Goal: Information Seeking & Learning: Understand process/instructions

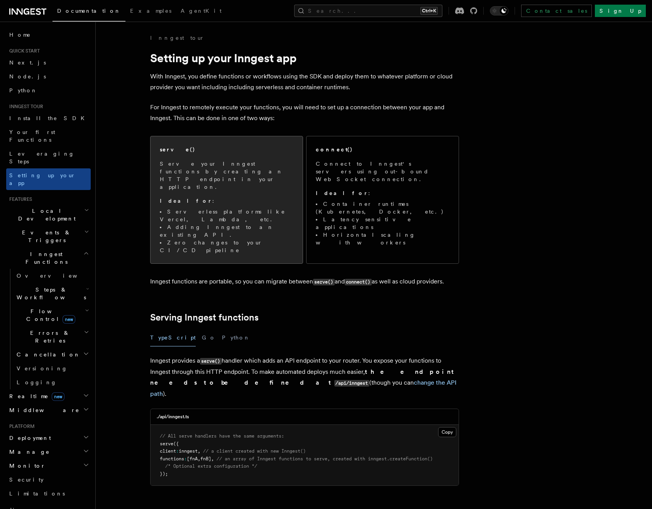
click at [258, 197] on p "Ideal for :" at bounding box center [227, 201] width 134 height 8
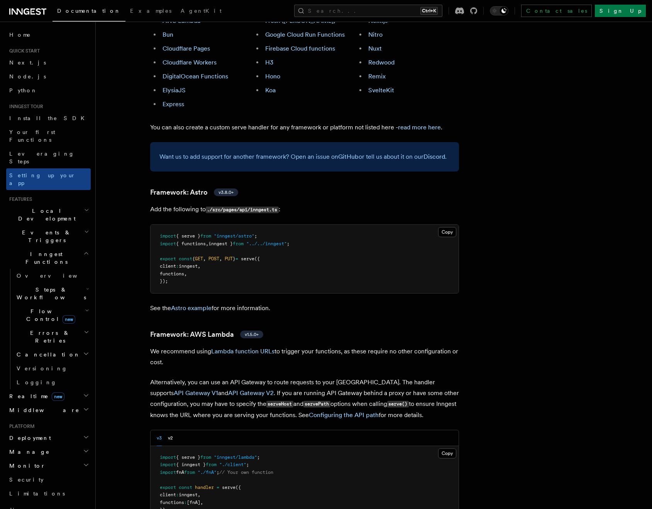
scroll to position [545, 0]
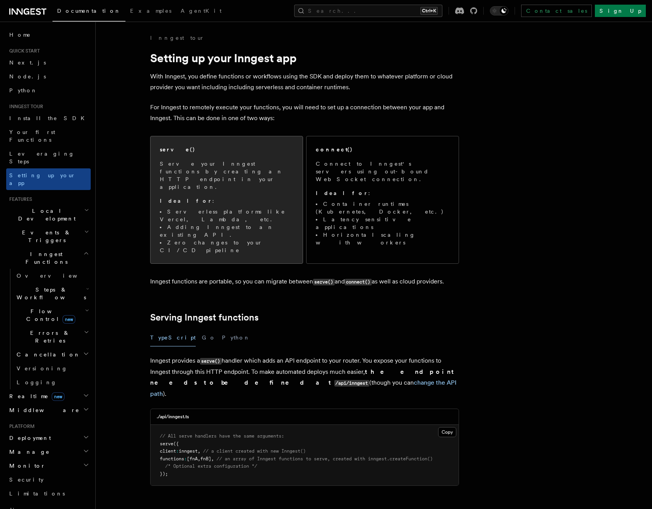
click at [252, 154] on div "serve() Serve your Inngest functions by creating an HTTP endpoint in your appli…" at bounding box center [227, 200] width 134 height 108
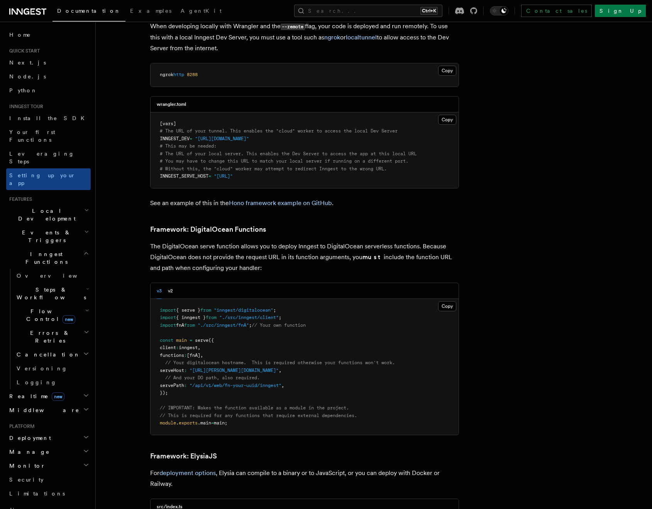
scroll to position [1626, 0]
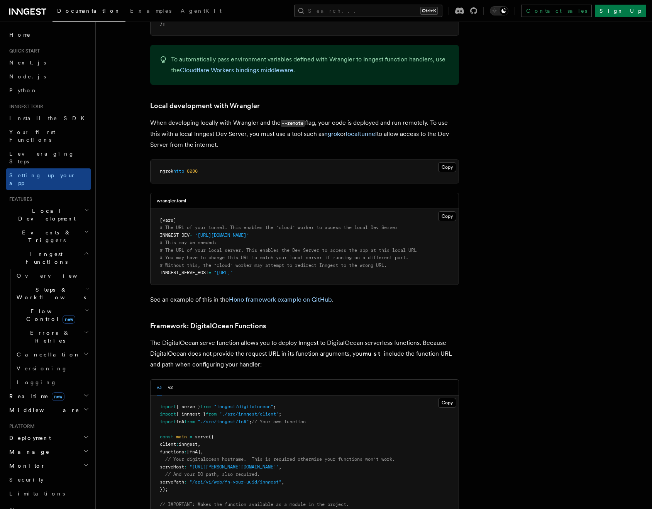
scroll to position [1548, 0]
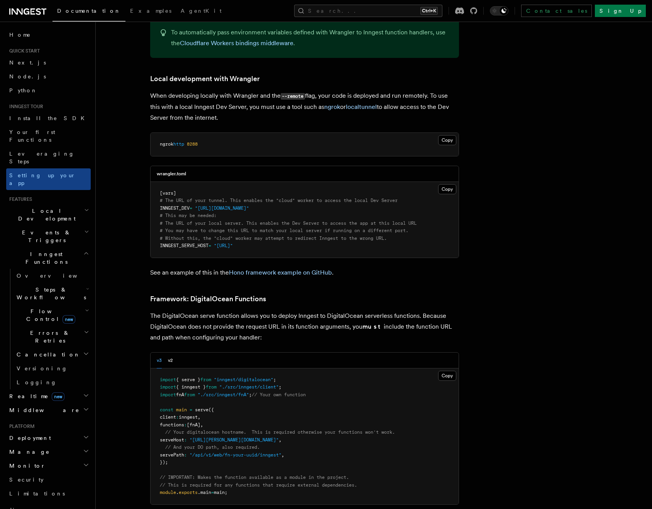
drag, startPoint x: 313, startPoint y: 172, endPoint x: 157, endPoint y: 174, distance: 155.9
click at [157, 182] on pre "[vars] # The URL of your tunnel. This enables the "cloud" worker to access the …" at bounding box center [305, 220] width 308 height 76
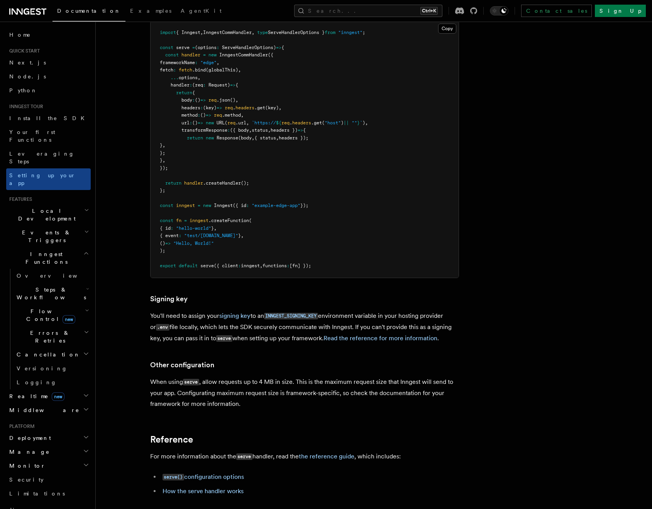
scroll to position [6697, 0]
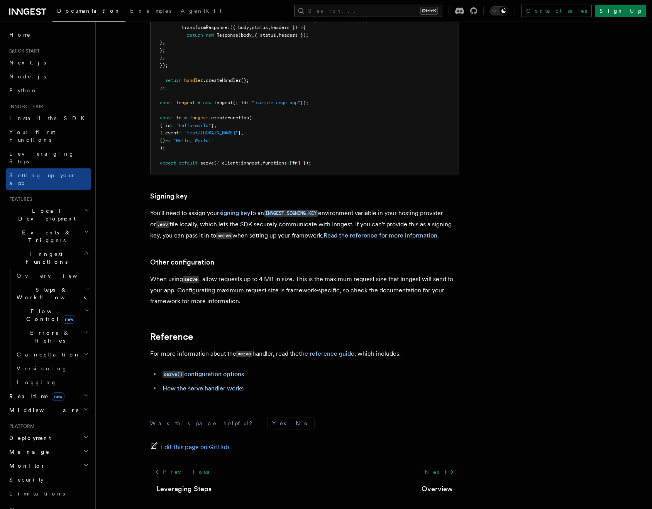
click at [382, 232] on link "Read the reference for more information" at bounding box center [380, 235] width 114 height 7
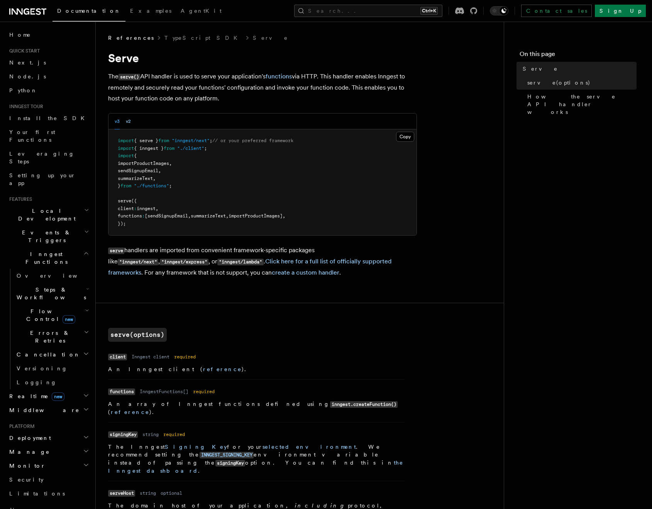
click at [130, 122] on button "v2" at bounding box center [128, 121] width 5 height 16
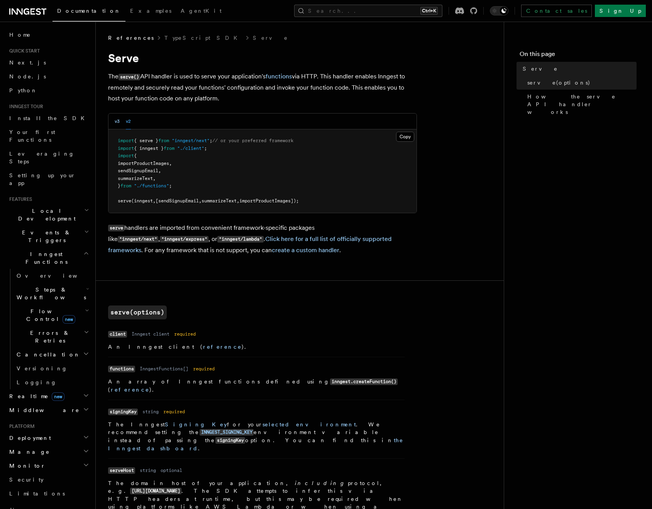
click at [120, 122] on button "v3" at bounding box center [117, 121] width 5 height 16
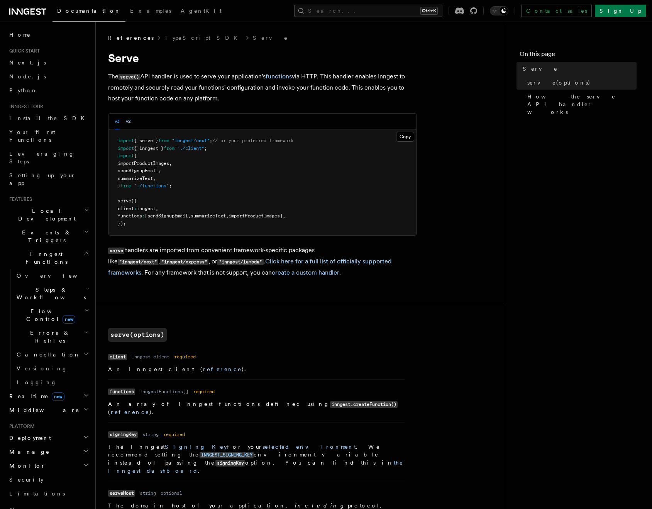
click at [130, 124] on button "v2" at bounding box center [128, 121] width 5 height 16
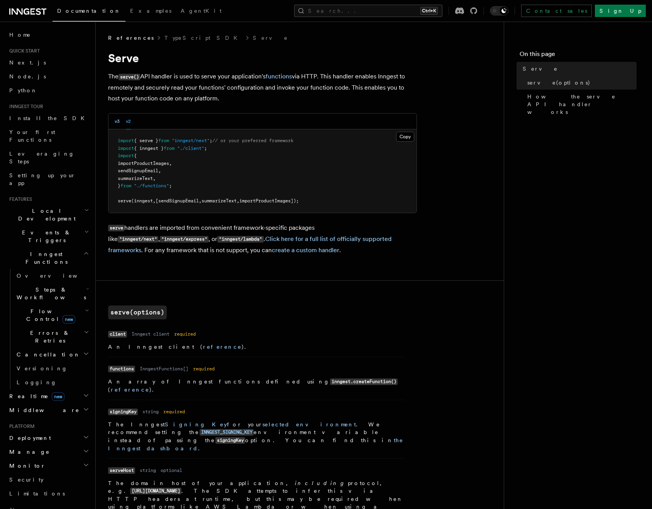
click at [118, 124] on button "v3" at bounding box center [117, 121] width 5 height 16
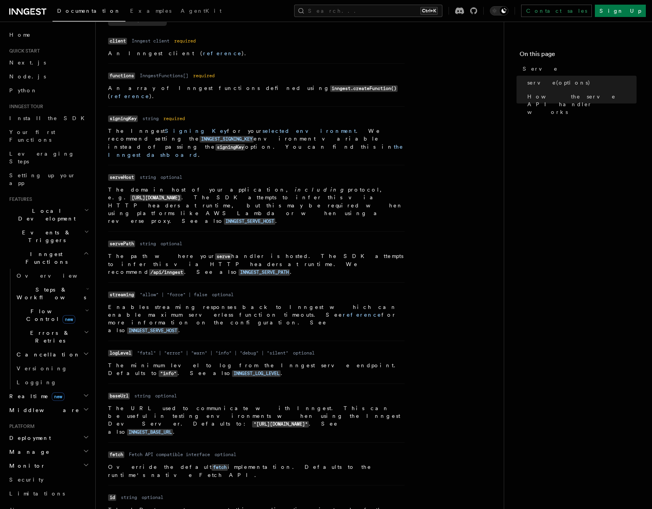
scroll to position [309, 0]
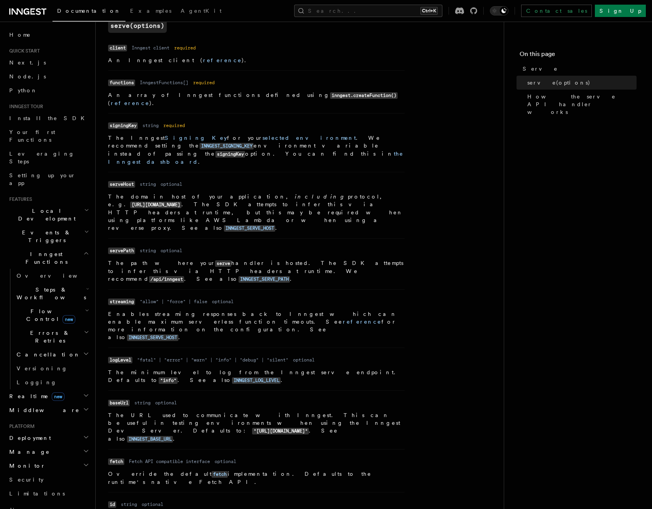
click at [450, 179] on article "References TypeScript SDK Serve Serve The serve() API handler is used to serve …" at bounding box center [299, 297] width 383 height 1144
click at [461, 196] on article "References TypeScript SDK Serve Serve The serve() API handler is used to serve …" at bounding box center [299, 297] width 383 height 1144
click at [472, 201] on article "References TypeScript SDK Serve Serve The serve() API handler is used to serve …" at bounding box center [299, 297] width 383 height 1144
click at [440, 178] on article "References TypeScript SDK Serve Serve The serve() API handler is used to serve …" at bounding box center [299, 297] width 383 height 1144
click at [228, 178] on dl "Name serveHost Type string Required optional Description The domain host of you…" at bounding box center [256, 205] width 296 height 54
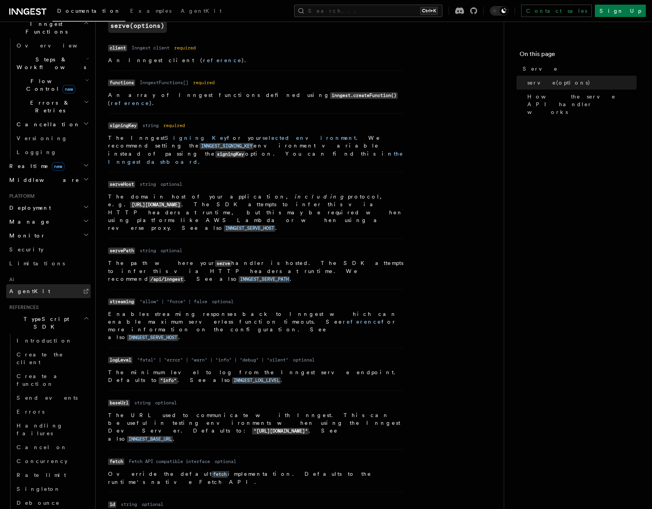
scroll to position [232, 0]
click at [31, 202] on span "Deployment" at bounding box center [28, 206] width 45 height 8
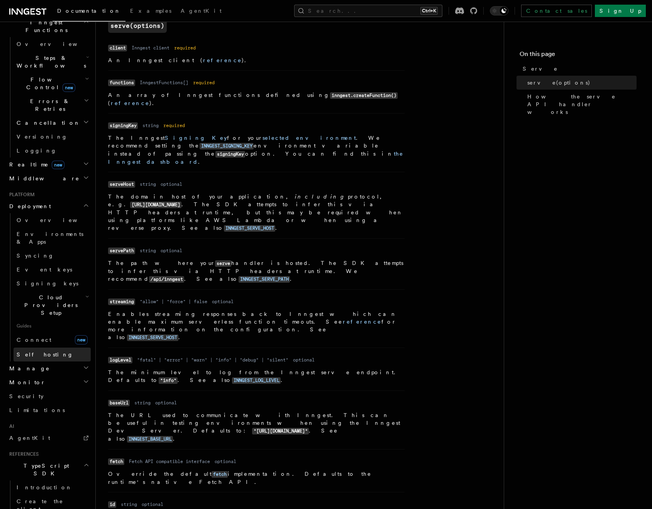
click at [41, 351] on span "Self hosting" at bounding box center [45, 354] width 57 height 6
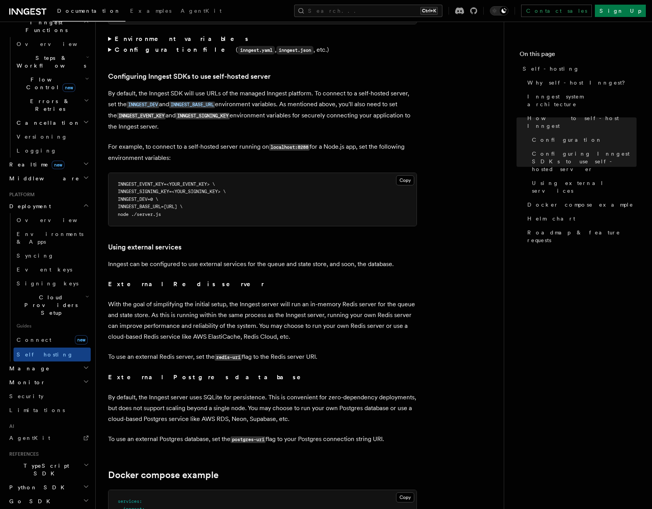
scroll to position [1660, 0]
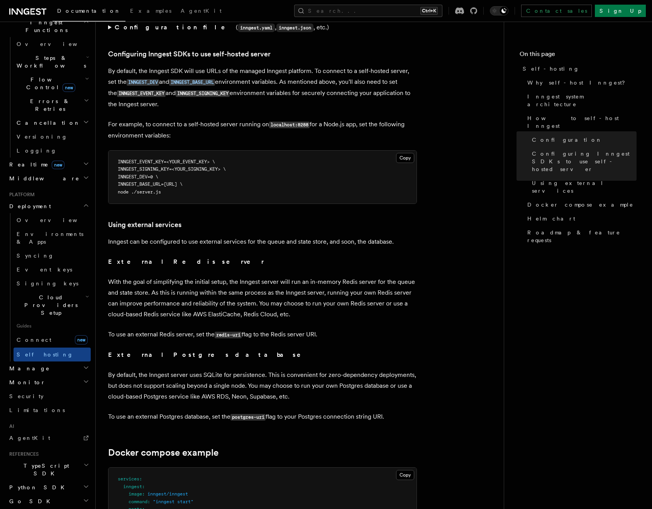
click at [147, 181] on span "INNGEST_BASE_URL=http://localhost:8288 \" at bounding box center [150, 183] width 65 height 5
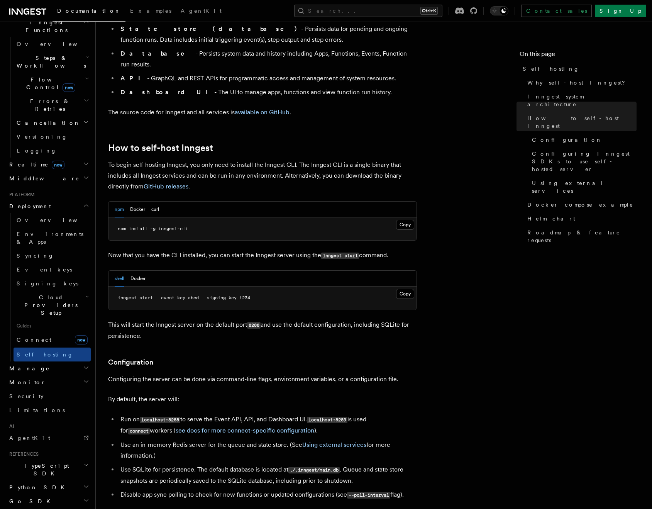
scroll to position [656, 0]
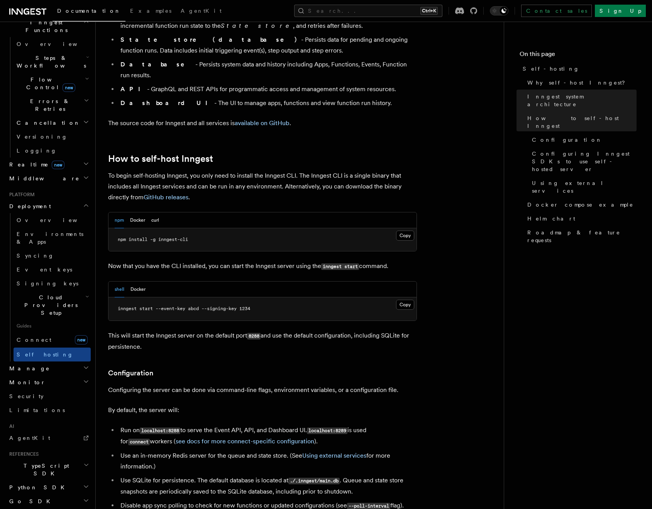
click at [45, 280] on span "Signing keys" at bounding box center [48, 283] width 62 height 6
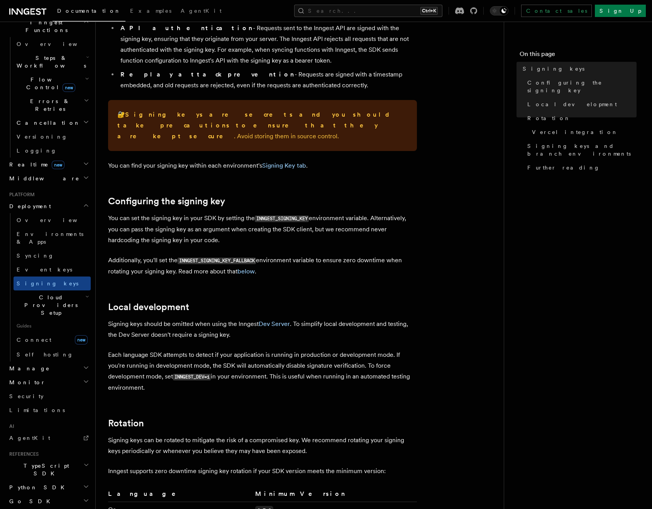
scroll to position [154, 0]
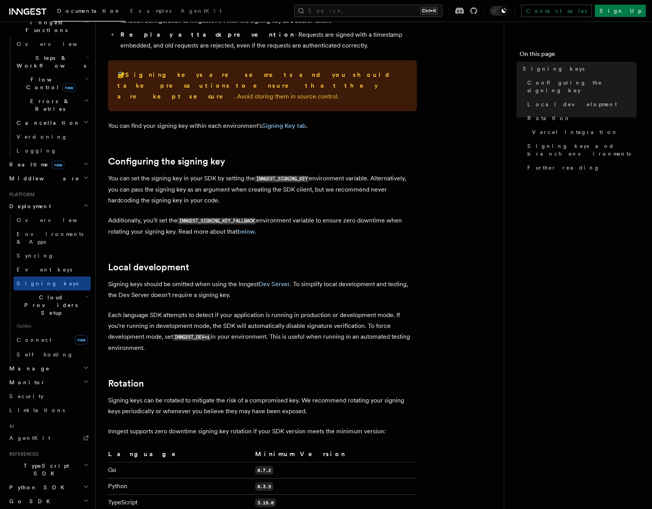
click at [294, 176] on code "INNGEST_SIGNING_KEY" at bounding box center [282, 179] width 54 height 7
click at [323, 186] on p "You can set the signing key in your SDK by setting the INNGEST_SIGNING_KEY envi…" at bounding box center [262, 189] width 309 height 33
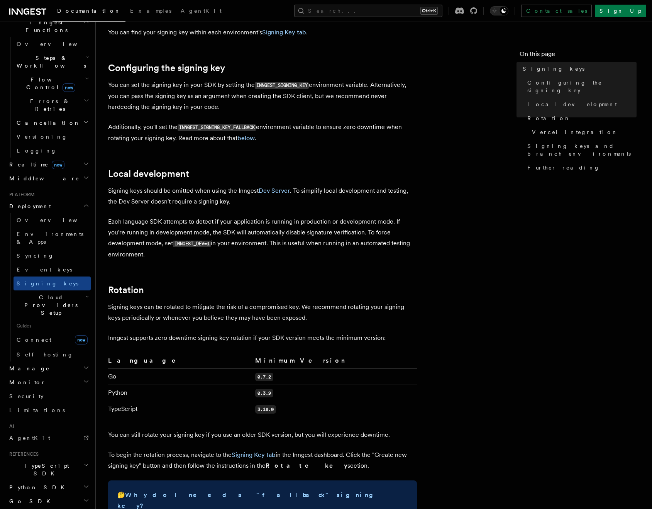
scroll to position [270, 0]
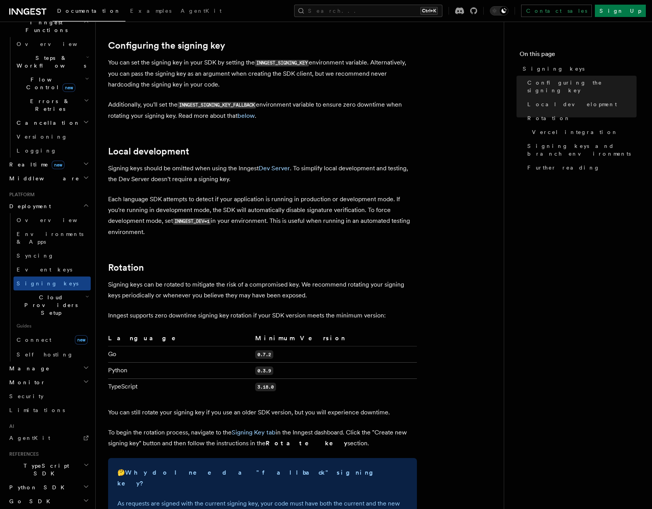
click at [249, 146] on h2 "Local development" at bounding box center [262, 151] width 309 height 11
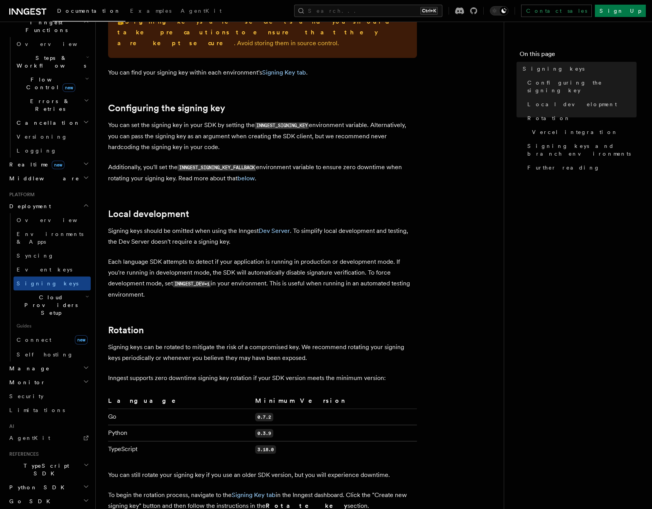
scroll to position [232, 0]
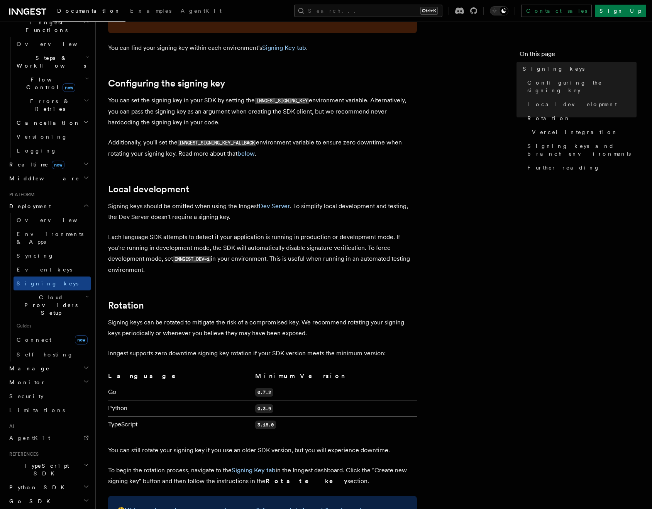
click at [298, 159] on article "Platform Deployment Signing keys Inngest uses signing keys to secure communicat…" at bounding box center [299, 384] width 383 height 1164
click at [50, 276] on link "Signing keys" at bounding box center [52, 283] width 77 height 14
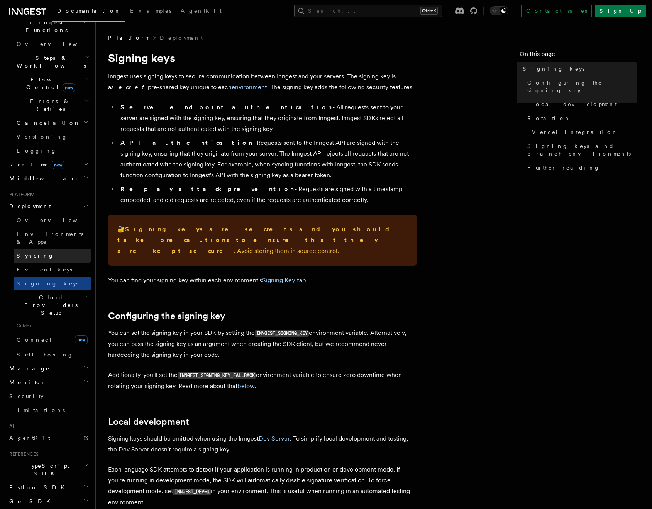
click at [27, 252] on span "Syncing" at bounding box center [35, 255] width 37 height 6
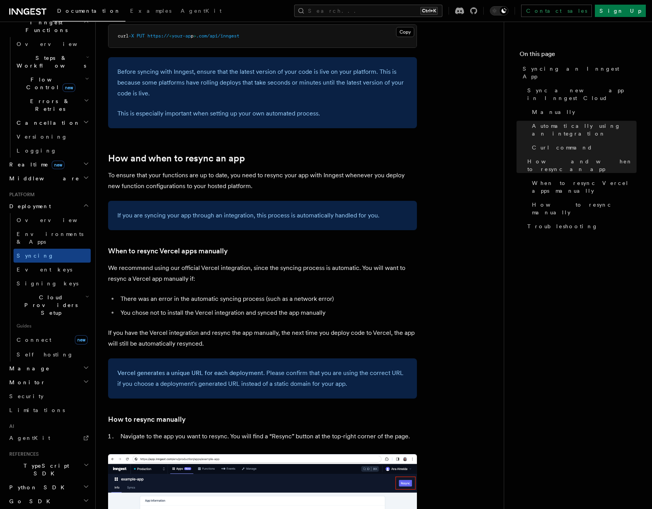
scroll to position [1042, 0]
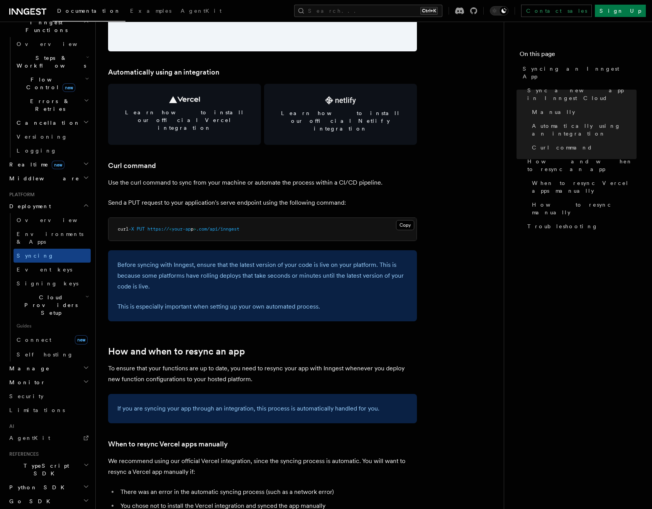
click at [290, 197] on p "Send a PUT request to your application's serve endpoint using the following com…" at bounding box center [262, 202] width 309 height 11
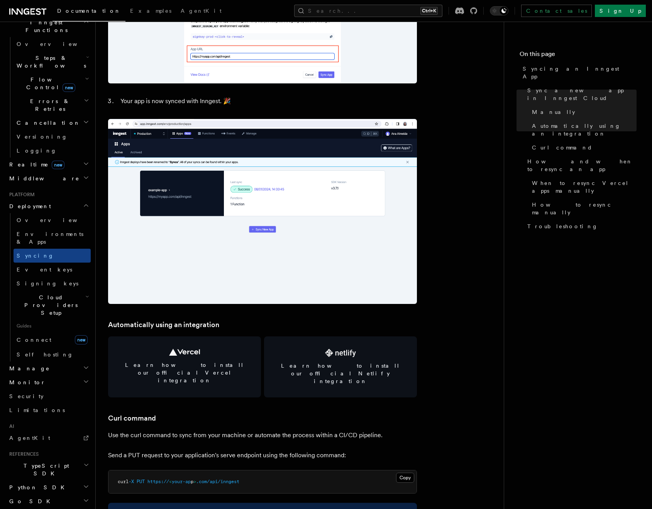
scroll to position [618, 0]
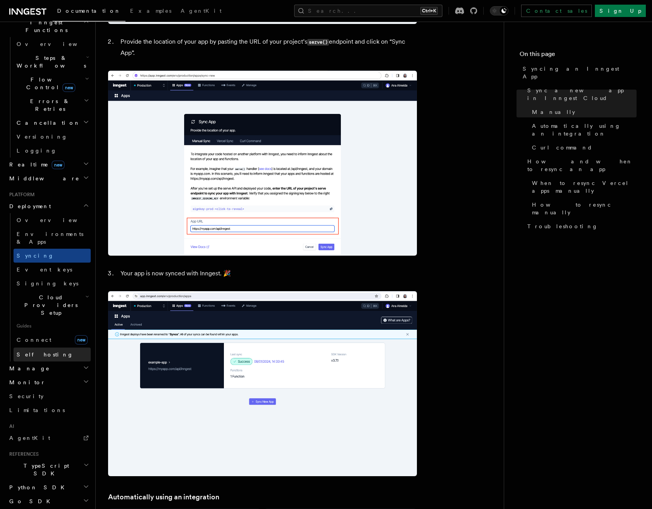
click at [36, 351] on span "Self hosting" at bounding box center [45, 354] width 57 height 6
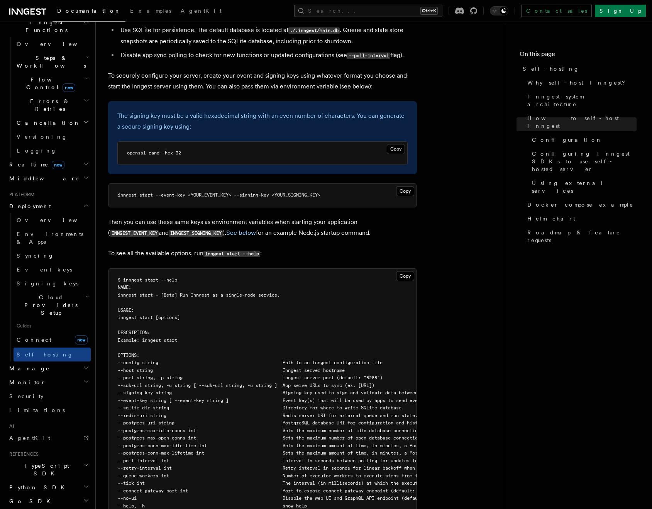
scroll to position [1196, 0]
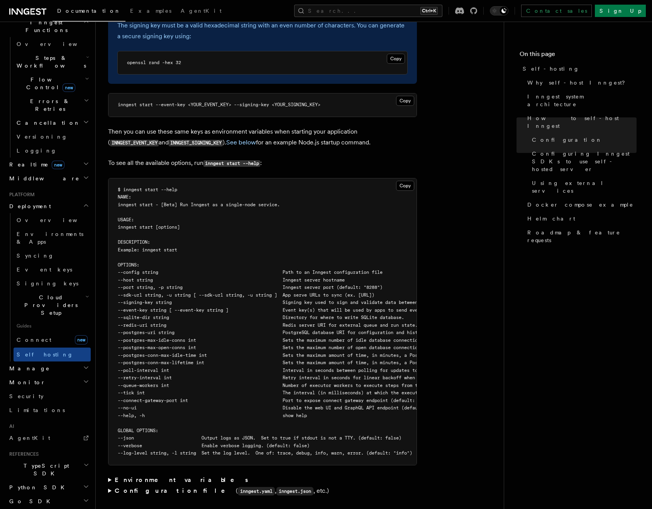
click at [169, 140] on code "INNGEST_SIGNING_KEY" at bounding box center [196, 143] width 54 height 7
copy code "INNGEST_SIGNING_KEY"
click at [401, 126] on p "Then you can use these same keys as environment variables when starting your ap…" at bounding box center [262, 137] width 309 height 22
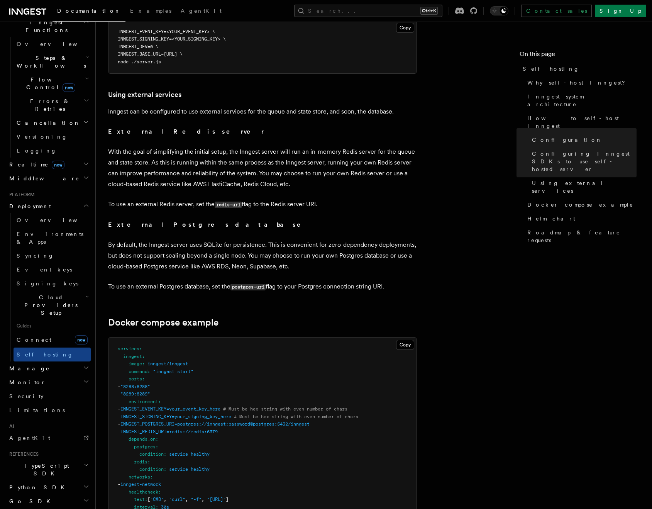
scroll to position [1968, 0]
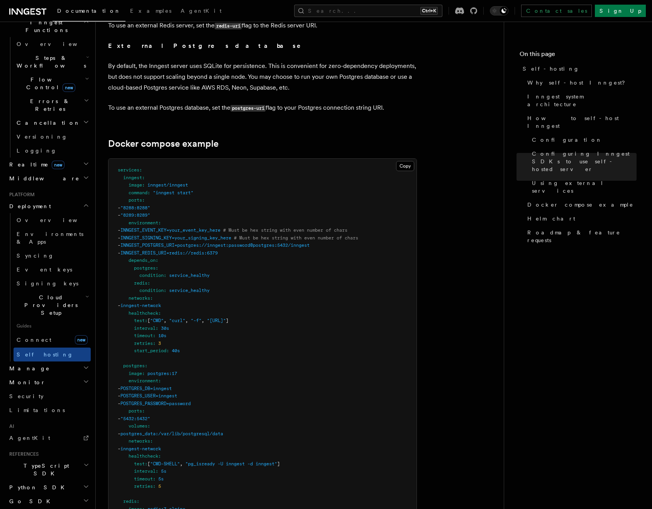
click at [150, 227] on span "INNGEST_EVENT_KEY=your_event_key_here" at bounding box center [170, 229] width 100 height 5
copy span "INNGEST_EVENT_KEY"
click at [264, 276] on pre "services : inngest : image : inngest/inngest command : "inngest start" ports : …" at bounding box center [262, 415] width 308 height 512
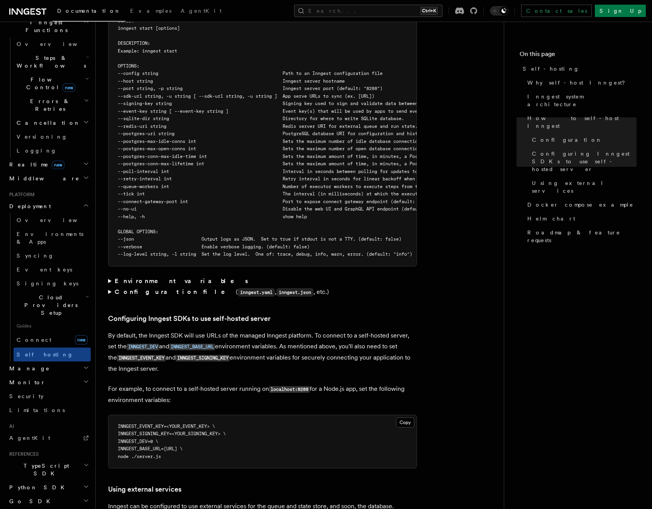
scroll to position [1389, 0]
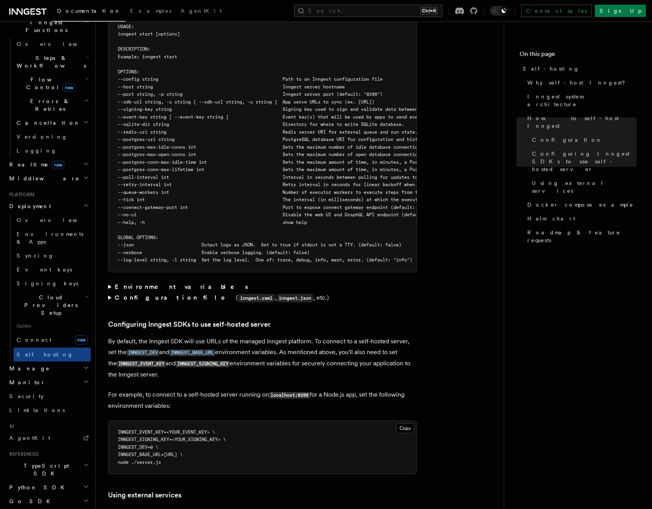
click at [168, 241] on pre "$ inngest start --help NAME: inngest start - [Beta] Run Inngest as a single-nod…" at bounding box center [262, 128] width 308 height 286
click at [168, 257] on span "--log-level string, -l string Set the log level. One of: trace, debug, info, wa…" at bounding box center [265, 259] width 294 height 5
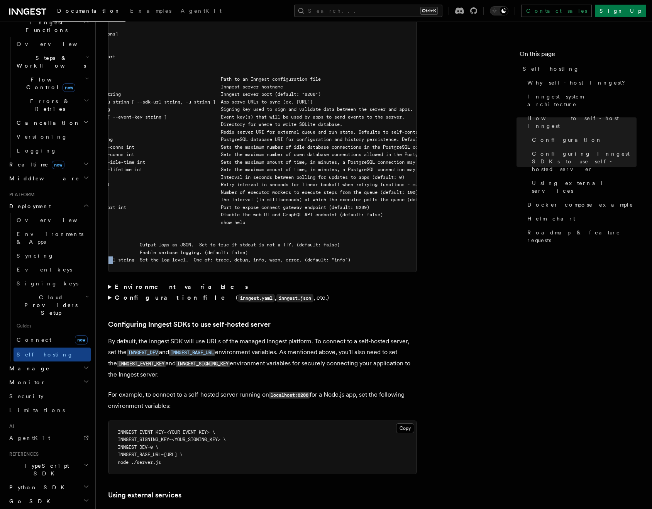
scroll to position [0, 0]
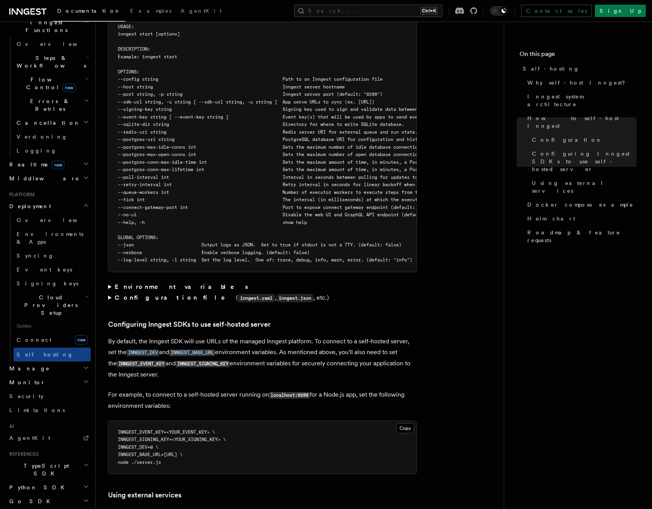
click at [142, 250] on span "--verbose Enable verbose logging. (default: false)" at bounding box center [214, 252] width 192 height 5
copy span "verbose"
click at [140, 250] on span "--verbose Enable verbose logging. (default: false)" at bounding box center [214, 252] width 192 height 5
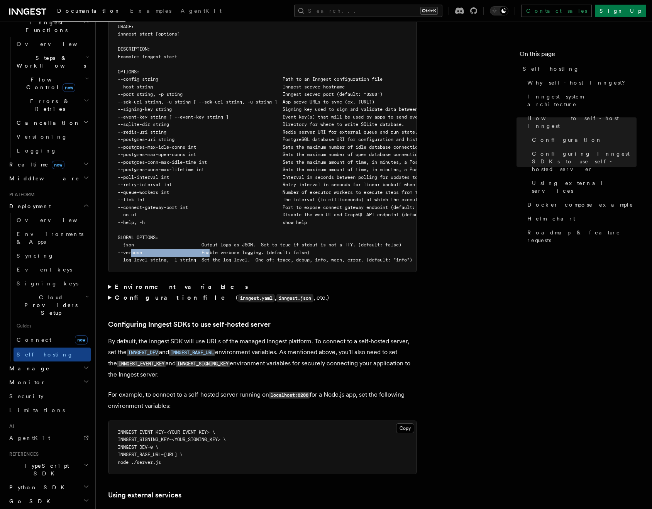
click at [131, 250] on span "--verbose Enable verbose logging. (default: false)" at bounding box center [214, 252] width 192 height 5
drag, startPoint x: 126, startPoint y: 230, endPoint x: 151, endPoint y: 229, distance: 25.5
click at [151, 250] on span "--verbose Enable verbose logging. (default: false)" at bounding box center [214, 252] width 192 height 5
copy span "--verbose"
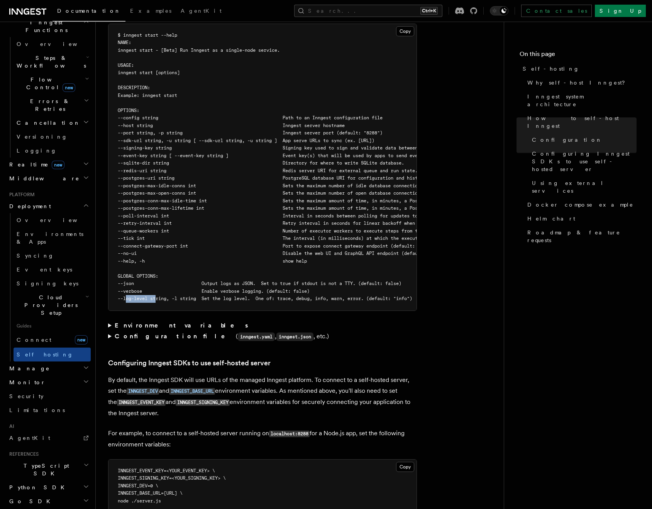
drag, startPoint x: 126, startPoint y: 276, endPoint x: 156, endPoint y: 277, distance: 30.1
click at [156, 296] on span "--log-level string, -l string Set the log level. One of: trace, debug, info, wa…" at bounding box center [265, 298] width 294 height 5
copy span "--log-level"
click at [146, 322] on strong "Environment variables" at bounding box center [182, 325] width 135 height 7
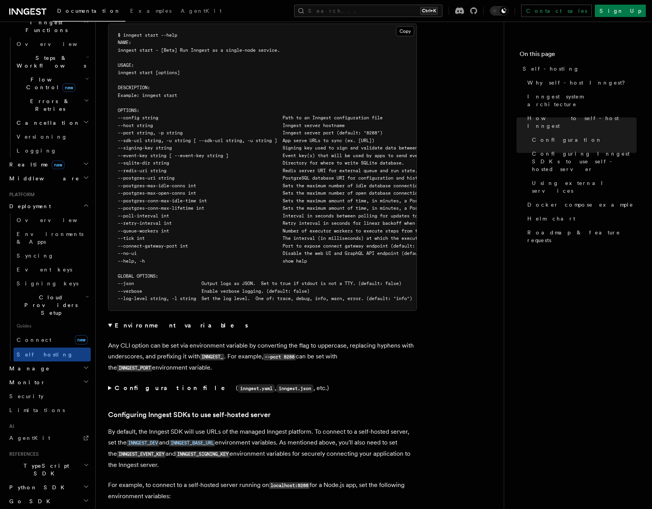
click at [146, 322] on strong "Environment variables" at bounding box center [182, 325] width 135 height 7
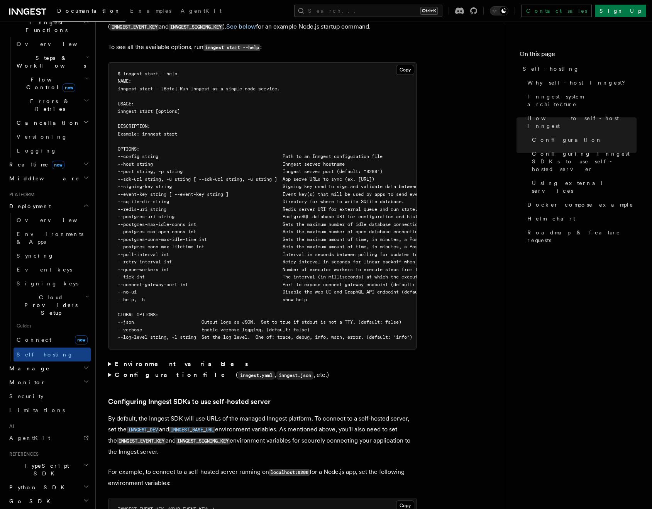
click at [149, 214] on span "--postgres-uri string PostgreSQL database URI for configuration and history per…" at bounding box center [328, 216] width 421 height 5
click at [141, 206] on span "--redis-uri string Redis server URI for external queue and run state. Defaults …" at bounding box center [380, 208] width 524 height 5
click at [139, 176] on pre "$ inngest start --help NAME: inngest start - [Beta] Run Inngest as a single-nod…" at bounding box center [262, 206] width 308 height 286
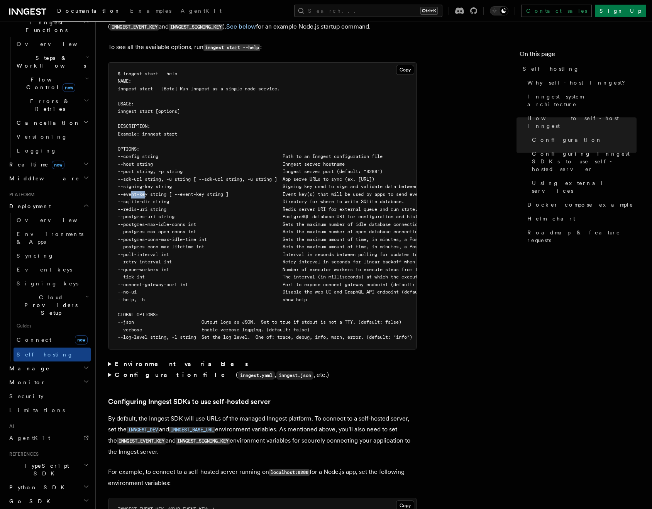
click at [139, 176] on pre "$ inngest start --help NAME: inngest start - [Beta] Run Inngest as a single-nod…" at bounding box center [262, 206] width 308 height 286
click at [140, 184] on span "--signing-key string Signing key used to sign and validate data between the ser…" at bounding box center [296, 186] width 357 height 5
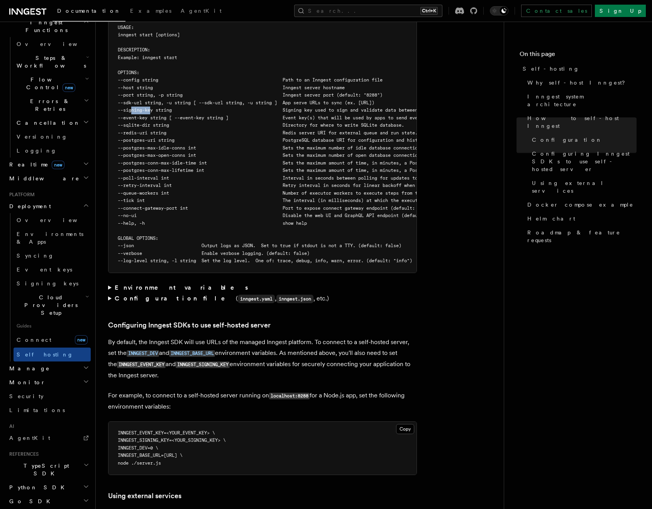
scroll to position [1428, 0]
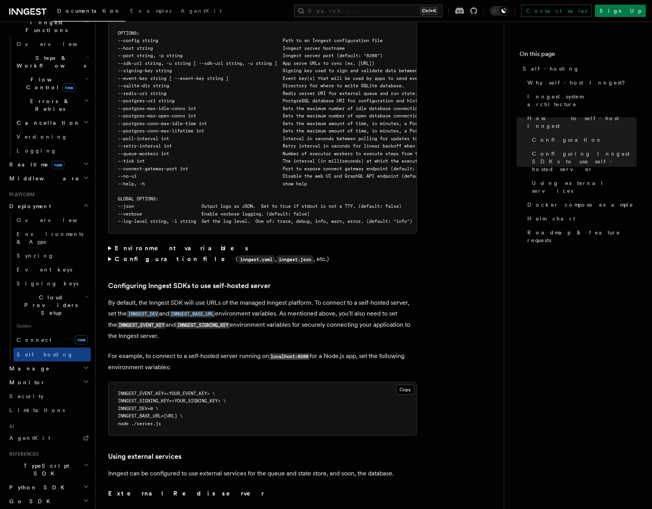
click at [197, 322] on code "INNGEST_SIGNING_KEY" at bounding box center [203, 325] width 54 height 7
click at [198, 322] on code "INNGEST_SIGNING_KEY" at bounding box center [203, 325] width 54 height 7
click at [199, 322] on code "INNGEST_SIGNING_KEY" at bounding box center [203, 325] width 54 height 7
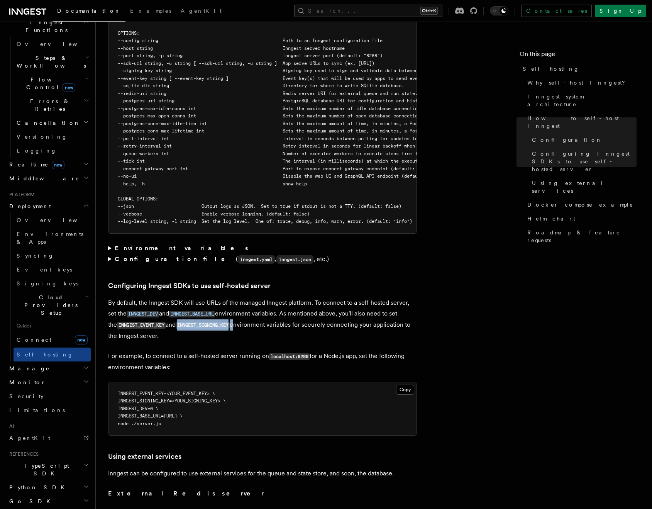
click at [199, 322] on code "INNGEST_SIGNING_KEY" at bounding box center [203, 325] width 54 height 7
click at [194, 322] on code "INNGEST_SIGNING_KEY" at bounding box center [203, 325] width 54 height 7
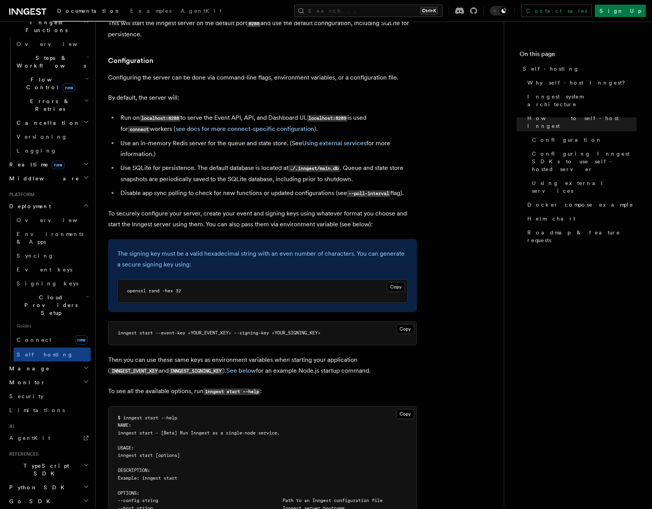
scroll to position [965, 0]
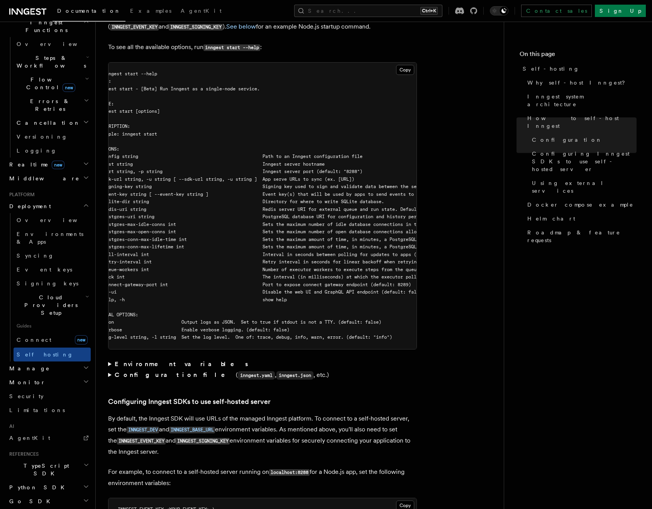
scroll to position [0, 0]
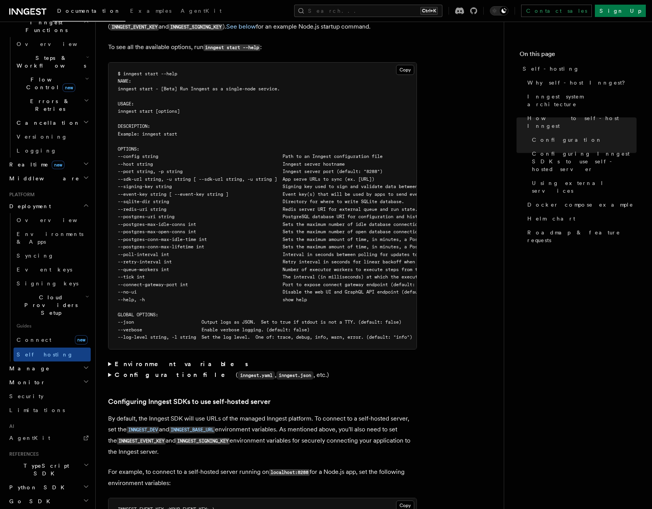
click at [146, 360] on strong "Environment variables" at bounding box center [182, 363] width 135 height 7
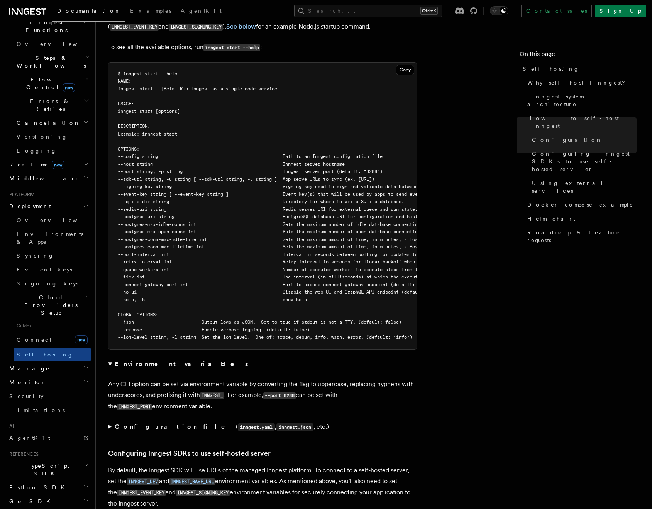
click at [447, 340] on article "Platform Deployment Self-hosting Self-hosting support for Inngest is supported …" at bounding box center [299, 397] width 383 height 3351
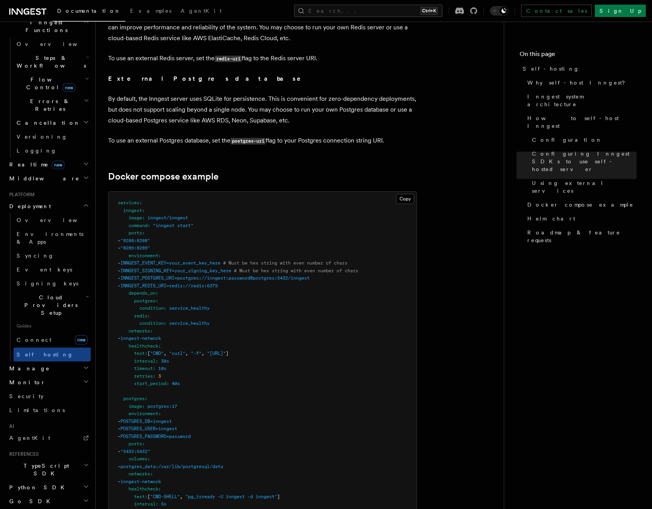
scroll to position [1063, 0]
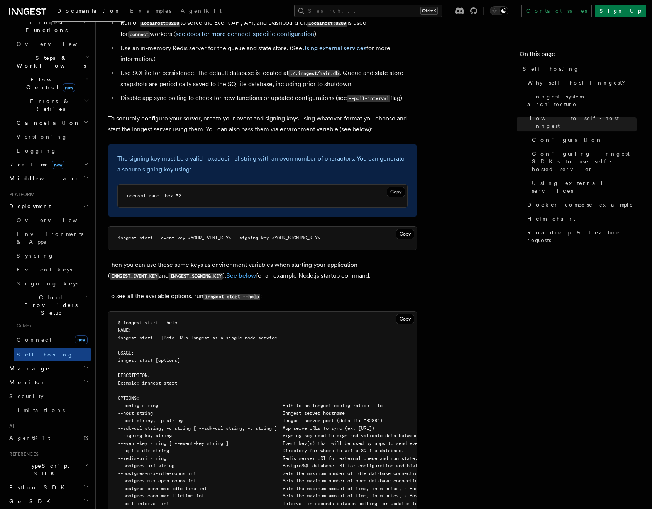
click at [226, 272] on link "See below" at bounding box center [241, 275] width 30 height 7
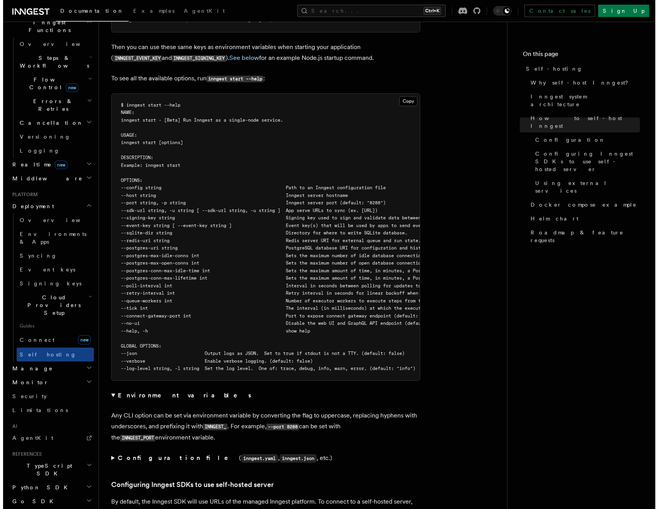
scroll to position [1282, 0]
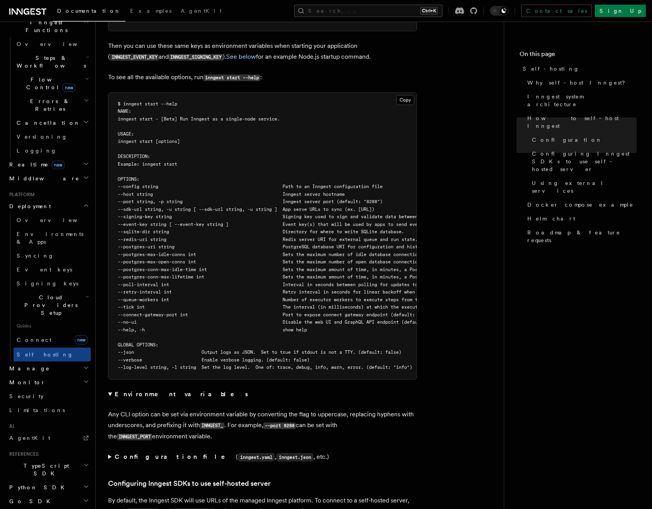
click at [137, 191] on span "--host string Inngest server hostname" at bounding box center [231, 193] width 227 height 5
click at [328, 191] on span "--host string Inngest server hostname" at bounding box center [231, 193] width 227 height 5
click at [345, 191] on span "--host string Inngest server hostname" at bounding box center [231, 193] width 227 height 5
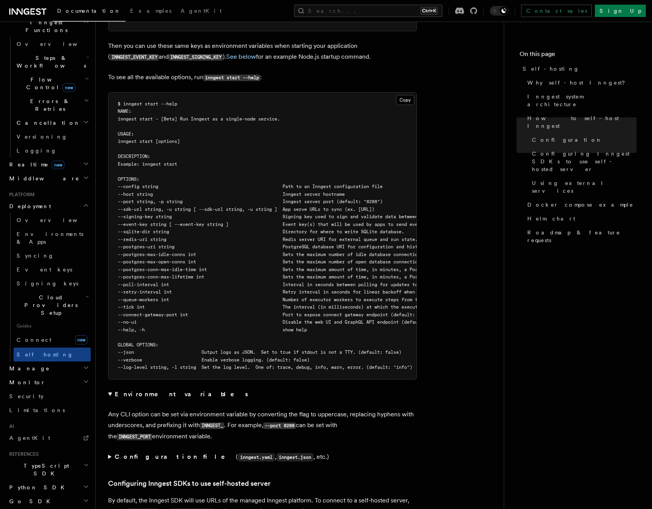
click at [345, 191] on span "--host string Inngest server hostname" at bounding box center [231, 193] width 227 height 5
click at [270, 222] on span "--event-key string [ --event-key string ] Event key(s) that will be used by app…" at bounding box center [292, 224] width 349 height 5
click at [135, 191] on span "--host string Inngest server hostname" at bounding box center [231, 193] width 227 height 5
copy span "host"
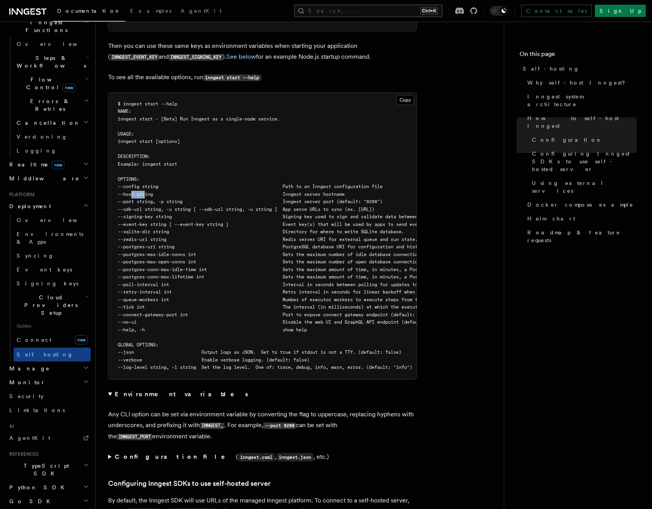
click at [409, 11] on button "Search... Ctrl+K" at bounding box center [368, 11] width 148 height 12
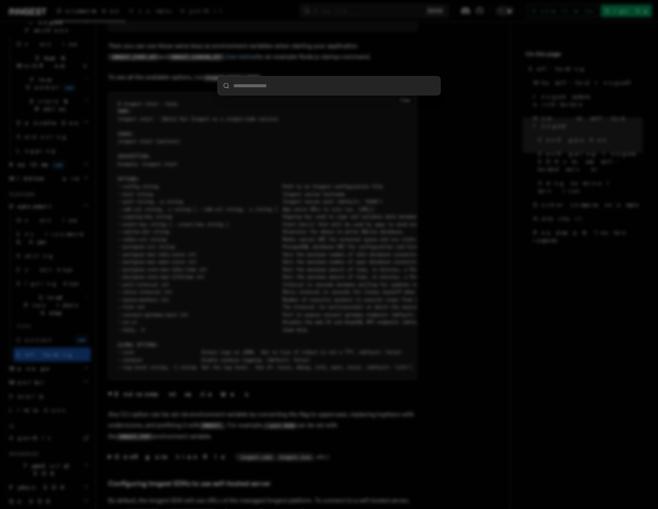
type input "****"
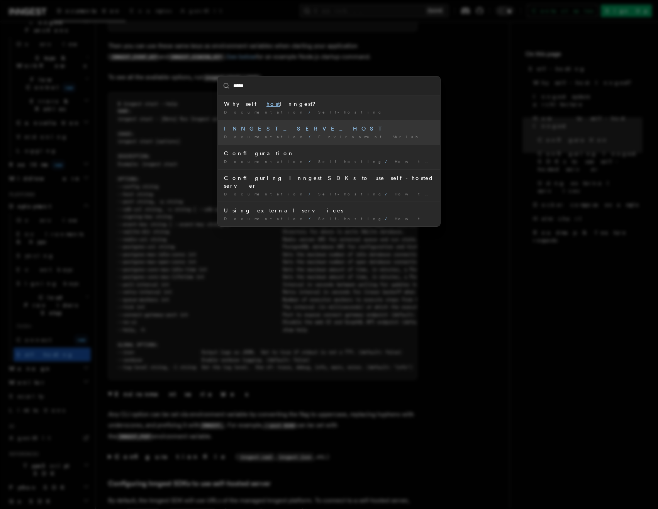
click at [257, 130] on div "INNGEST_SERVE_ HOST" at bounding box center [329, 129] width 210 height 8
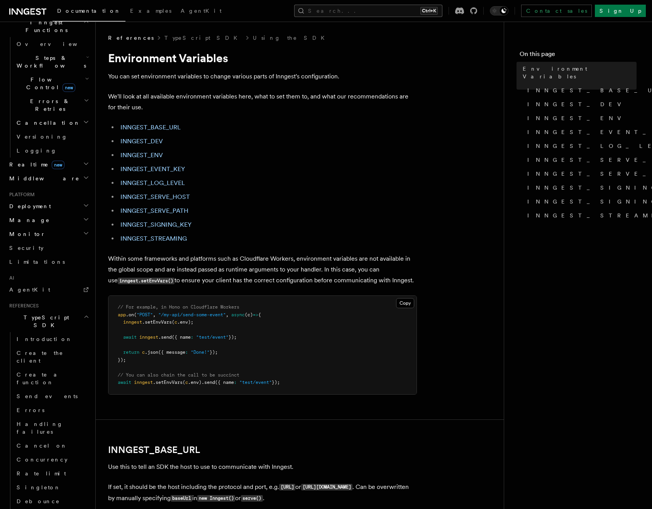
click at [402, 10] on button "Search... Ctrl+K" at bounding box center [368, 11] width 148 height 12
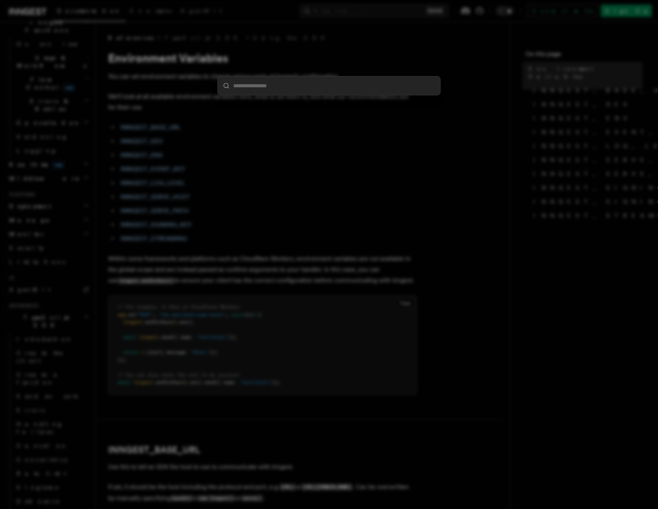
type input "****"
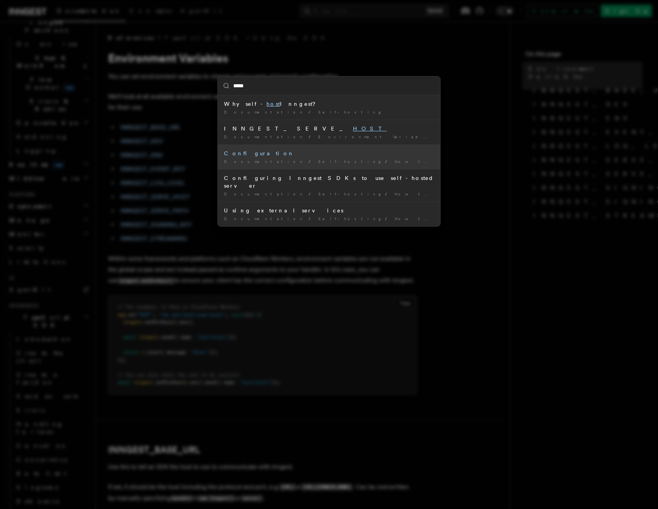
click at [342, 160] on div "Documentation / Self-hosting / How to self- host Inngest /" at bounding box center [329, 162] width 210 height 6
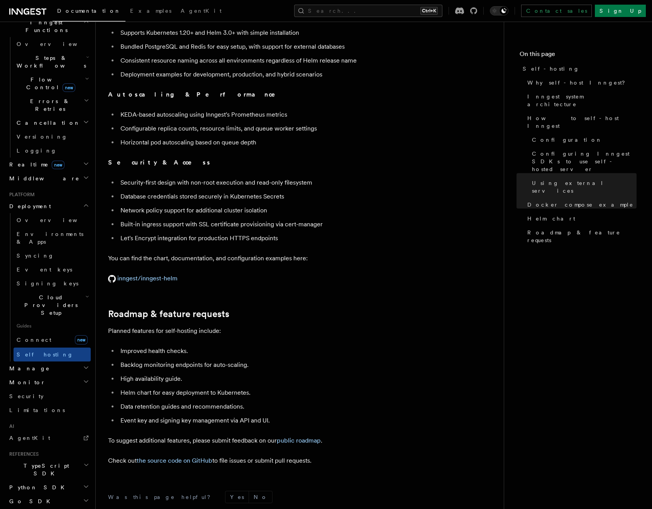
scroll to position [2740, 0]
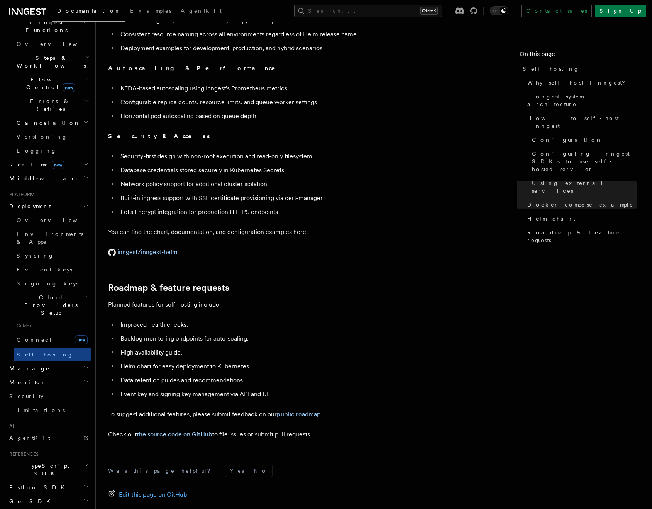
click at [46, 293] on span "Cloud Providers Setup" at bounding box center [50, 304] width 72 height 23
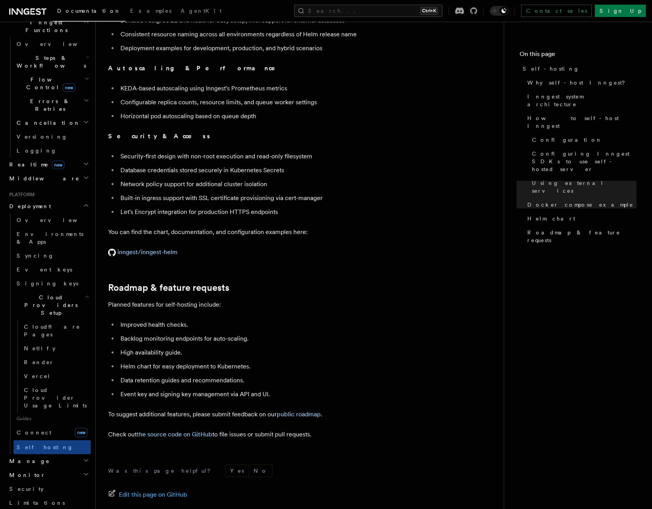
click at [46, 293] on span "Cloud Providers Setup" at bounding box center [50, 304] width 72 height 23
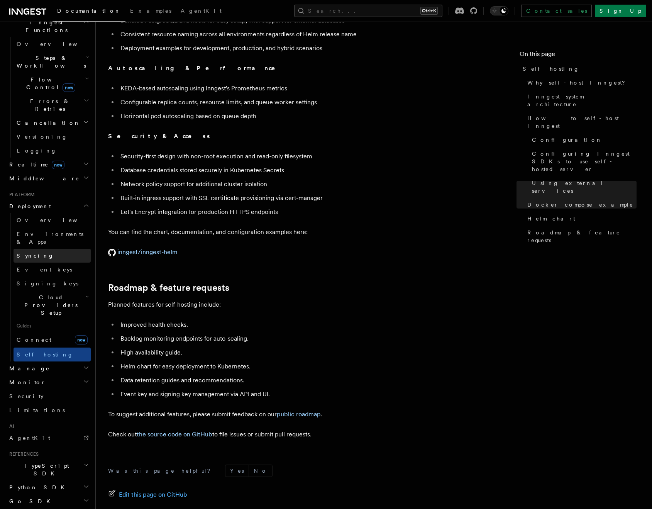
click at [41, 249] on link "Syncing" at bounding box center [52, 256] width 77 height 14
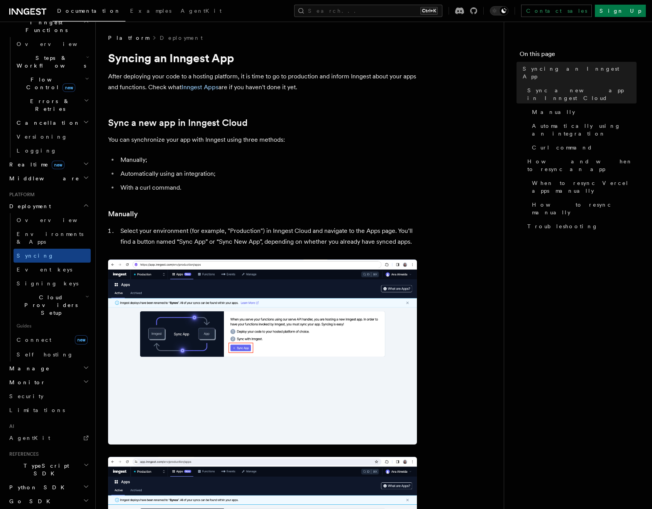
click at [124, 157] on li "Manually;" at bounding box center [267, 159] width 299 height 11
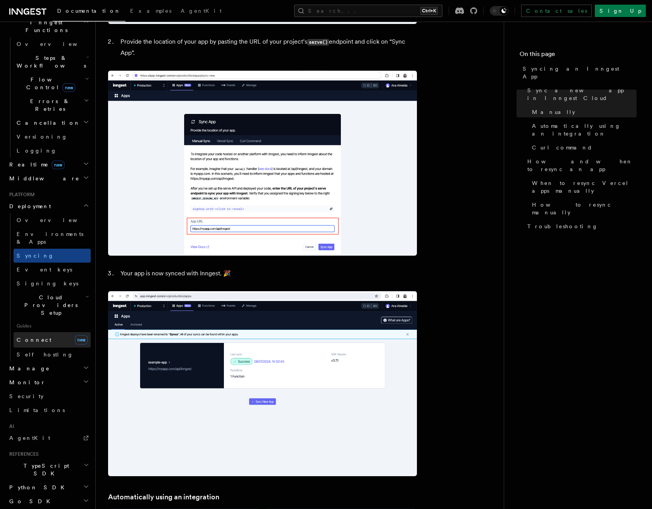
scroll to position [234, 0]
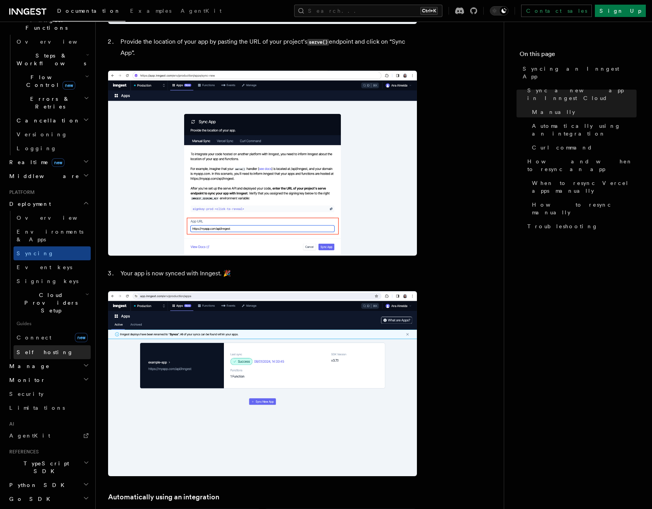
click at [46, 345] on link "Self hosting" at bounding box center [52, 352] width 77 height 14
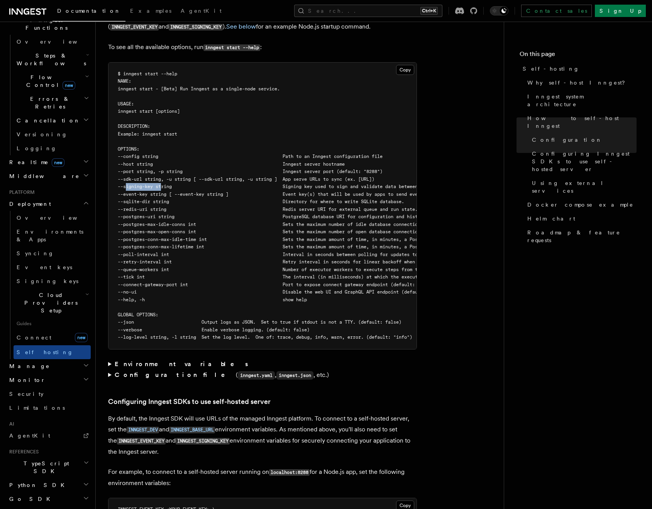
drag, startPoint x: 126, startPoint y: 164, endPoint x: 161, endPoint y: 164, distance: 35.5
click at [161, 184] on span "--signing-key string Signing key used to sign and validate data between the ser…" at bounding box center [296, 186] width 357 height 5
copy span "--signing-key"
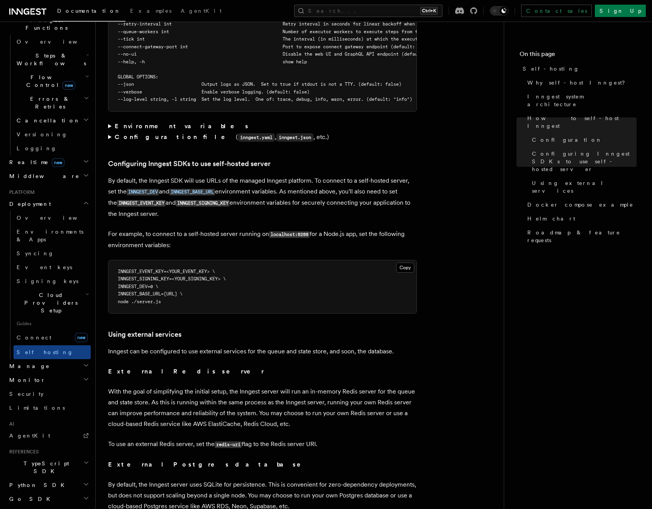
scroll to position [1582, 0]
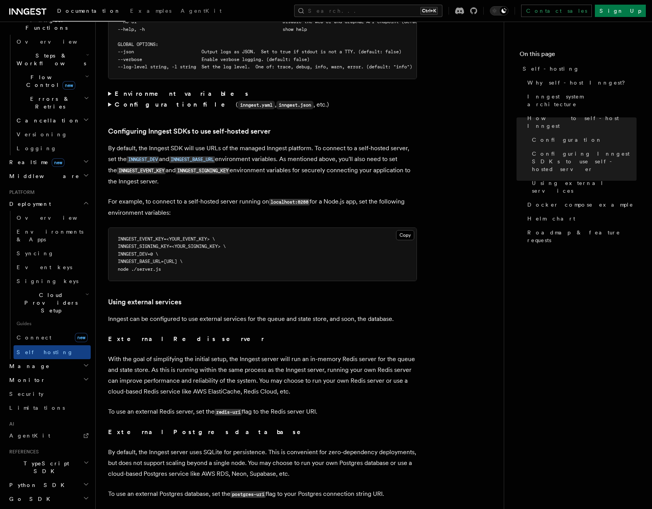
click at [147, 90] on strong "Environment variables" at bounding box center [182, 93] width 135 height 7
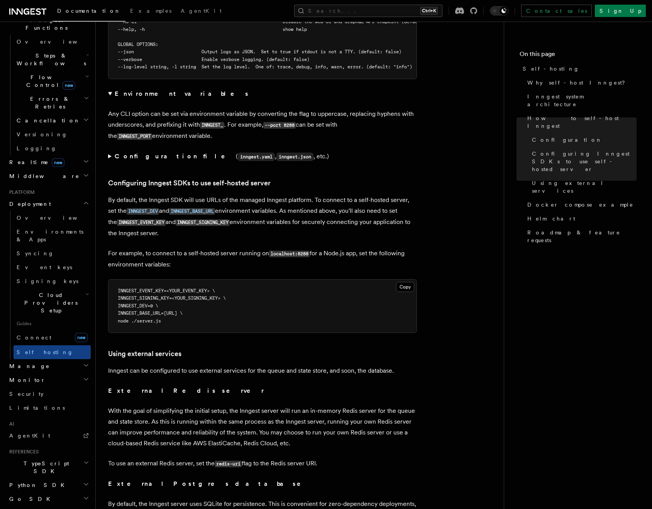
click at [275, 121] on p "Any CLI option can be set via environment variable by converting the flag to up…" at bounding box center [262, 124] width 309 height 33
click at [144, 152] on strong "Configuration file" at bounding box center [175, 155] width 121 height 7
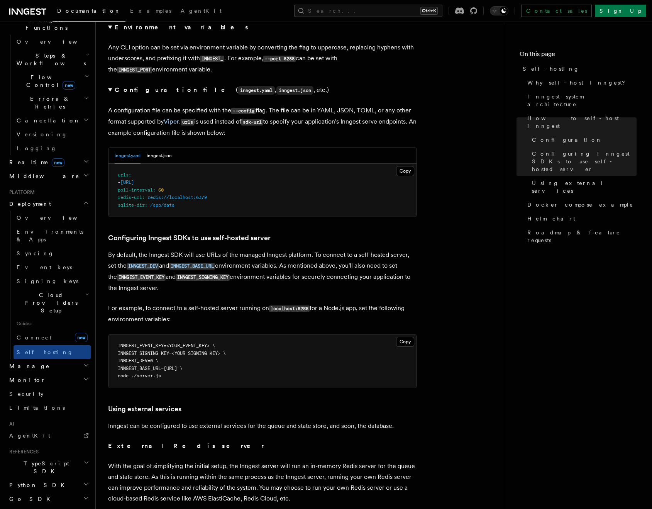
scroll to position [1660, 0]
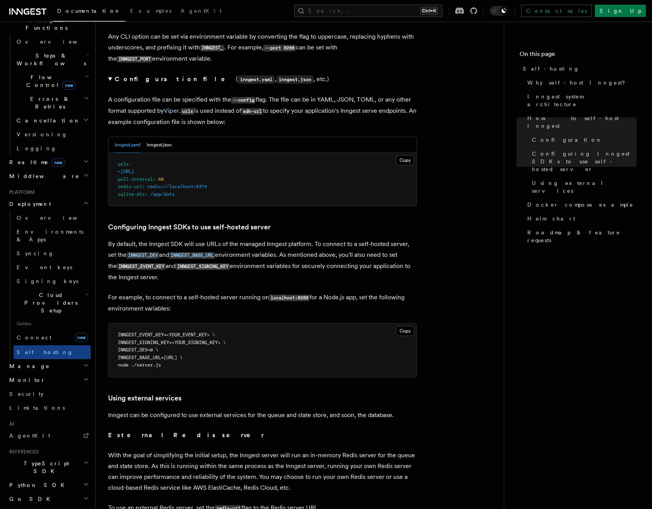
click at [217, 190] on pre "urls : - http://localhost:3000/api/inngest poll-interval : 60 redis-uri : redis…" at bounding box center [262, 179] width 308 height 53
click at [450, 117] on article "Platform Deployment Self-hosting Self-hosting support for Inngest is supported …" at bounding box center [299, 110] width 383 height 3472
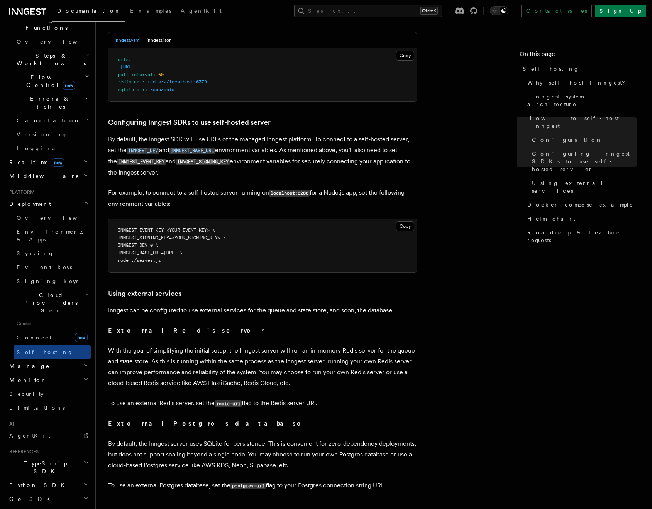
scroll to position [1775, 0]
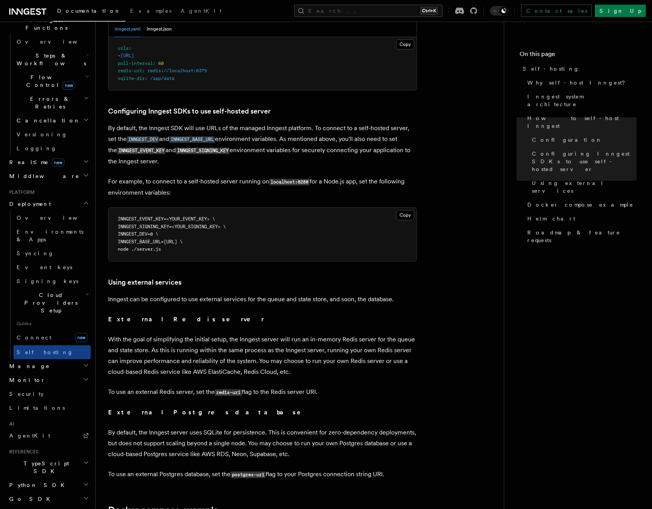
click at [227, 176] on p "For example, to connect to a self-hosted server running on localhost:8288 for a…" at bounding box center [262, 187] width 309 height 22
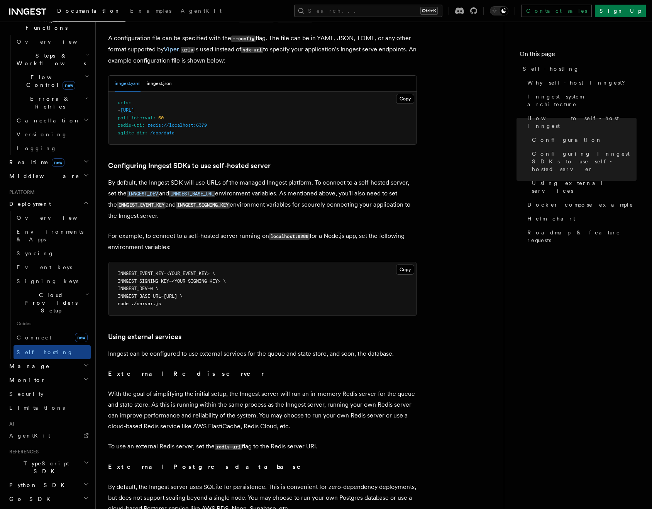
scroll to position [1698, 0]
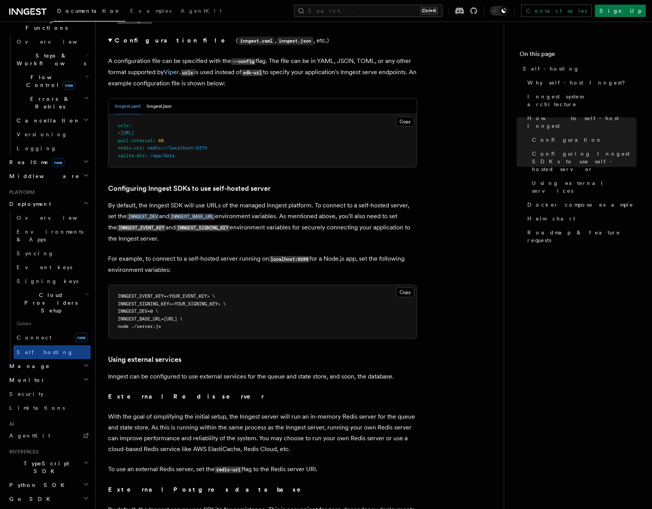
click at [289, 183] on h3 "Configuring Inngest SDKs to use self-hosted server" at bounding box center [262, 188] width 309 height 11
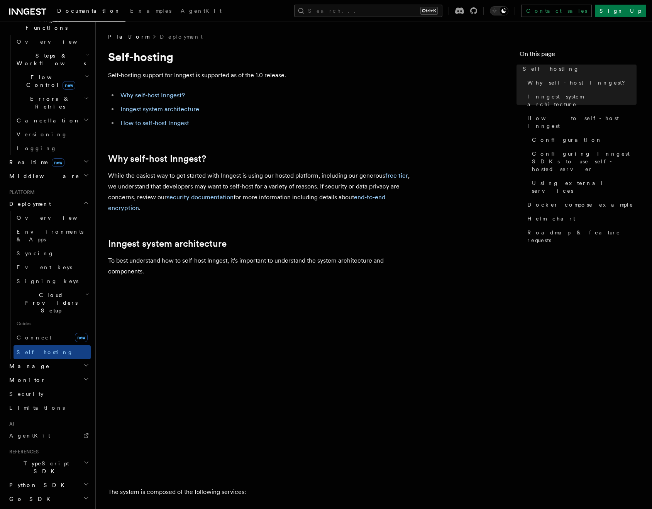
scroll to position [0, 0]
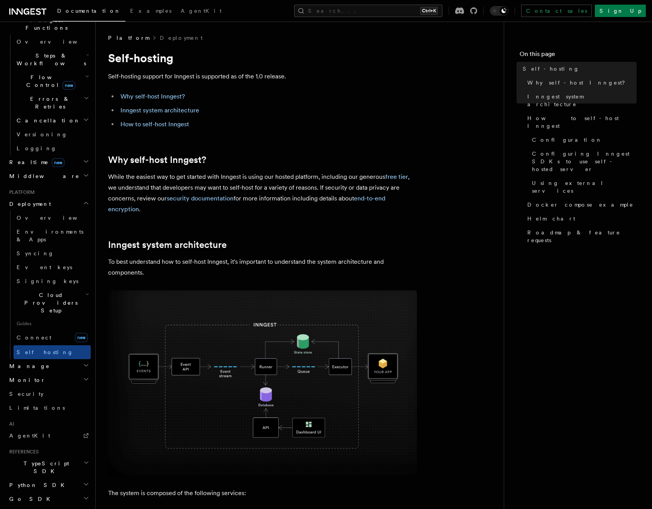
click at [368, 56] on h1 "Self-hosting" at bounding box center [262, 58] width 309 height 14
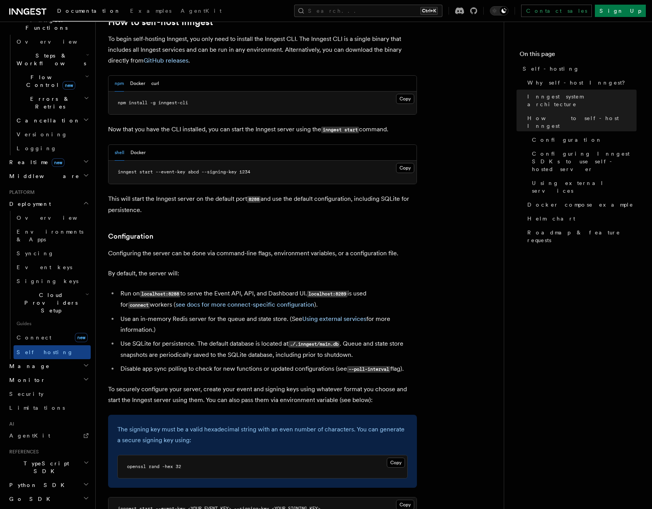
scroll to position [811, 0]
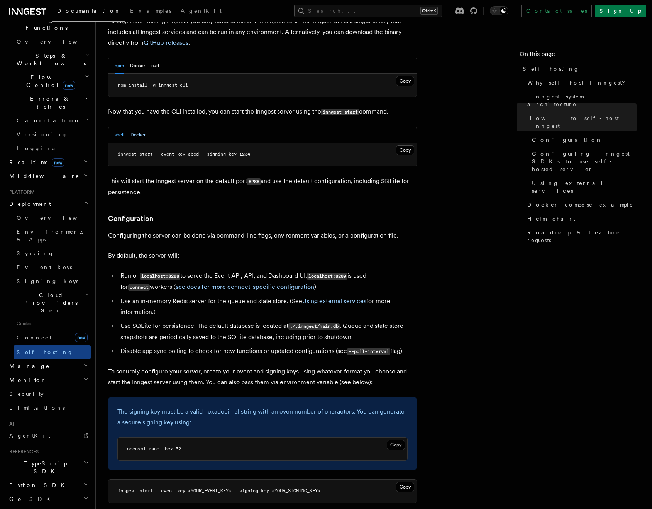
click at [140, 127] on button "Docker" at bounding box center [137, 135] width 15 height 16
click at [118, 127] on button "shell" at bounding box center [120, 135] width 10 height 16
click at [142, 127] on button "Docker" at bounding box center [137, 135] width 15 height 16
click at [119, 127] on button "shell" at bounding box center [120, 135] width 10 height 16
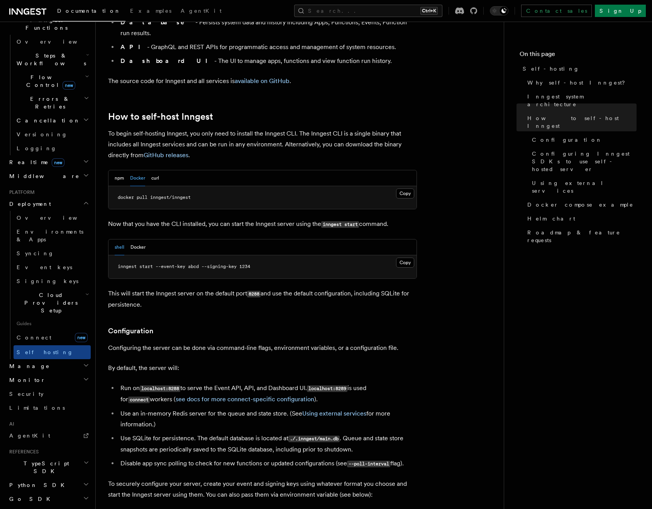
scroll to position [656, 0]
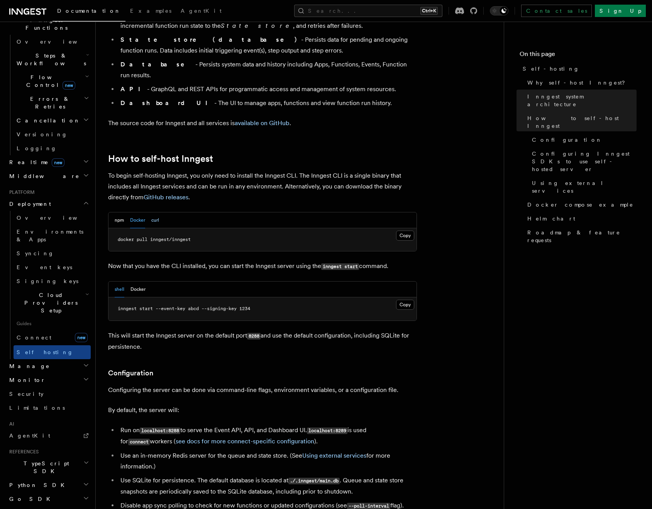
click at [157, 212] on button "curl" at bounding box center [155, 220] width 8 height 16
click at [138, 212] on button "Docker" at bounding box center [137, 220] width 15 height 16
click at [121, 212] on button "npm" at bounding box center [119, 220] width 9 height 16
click at [150, 212] on div "npm Docker curl" at bounding box center [137, 220] width 44 height 16
click at [139, 212] on button "Docker" at bounding box center [137, 220] width 15 height 16
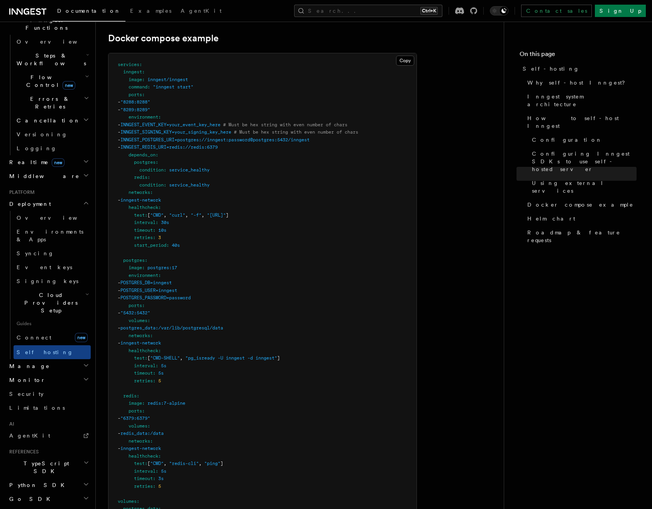
scroll to position [2239, 0]
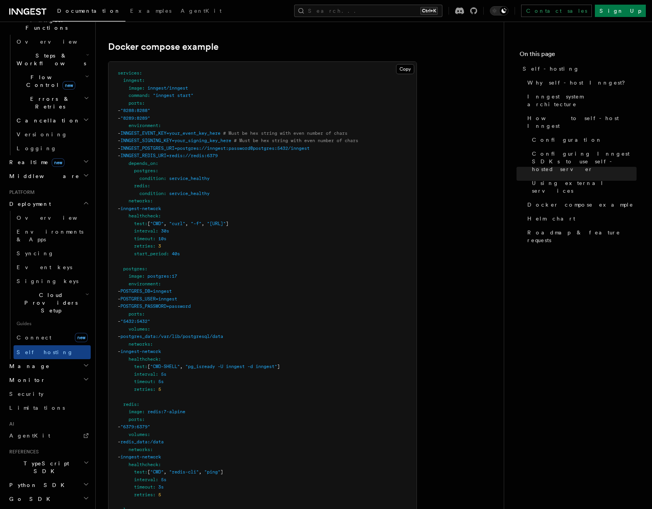
click at [540, 278] on nav "On this page Self-hosting Why self-host Inngest? Inngest system architecture Ho…" at bounding box center [578, 265] width 148 height 487
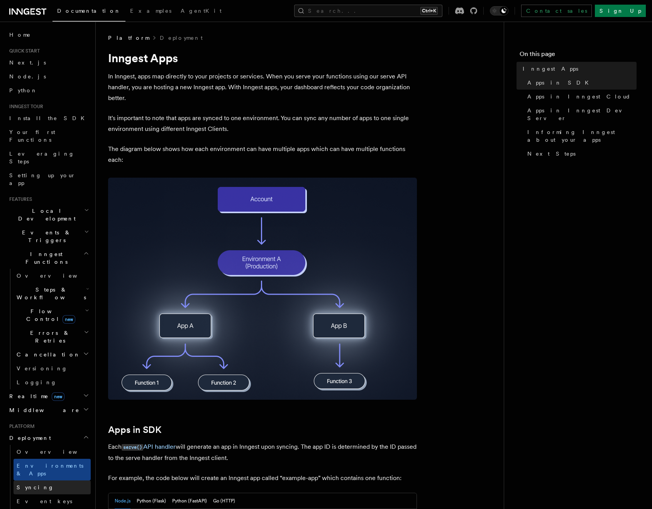
click at [34, 484] on span "Syncing" at bounding box center [35, 487] width 37 height 6
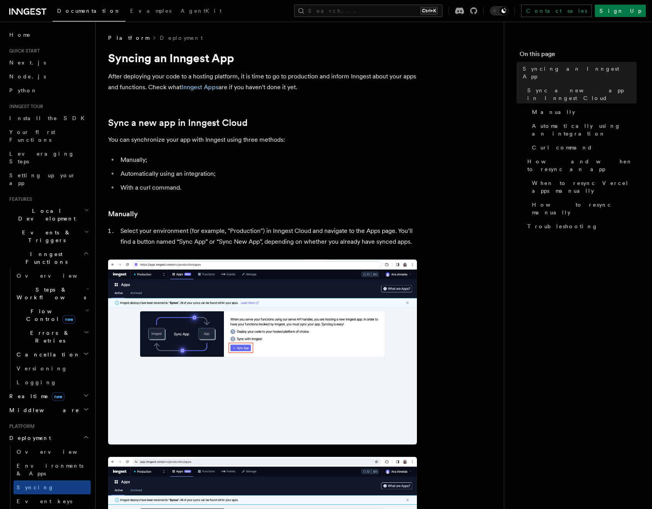
click at [312, 171] on li "Automatically using an integration;" at bounding box center [267, 173] width 299 height 11
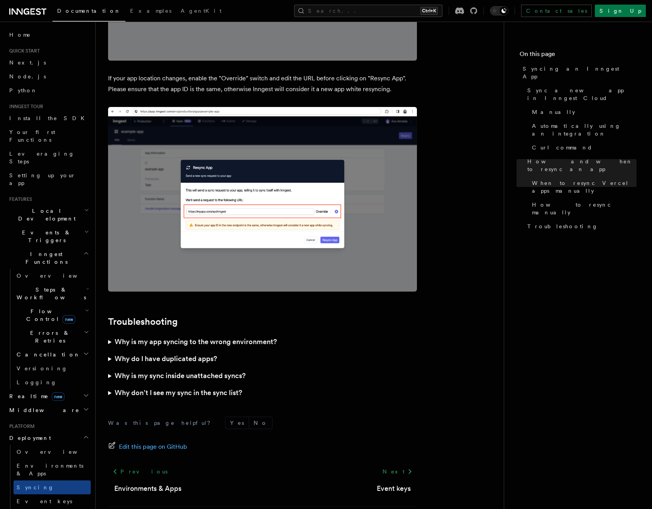
scroll to position [2054, 0]
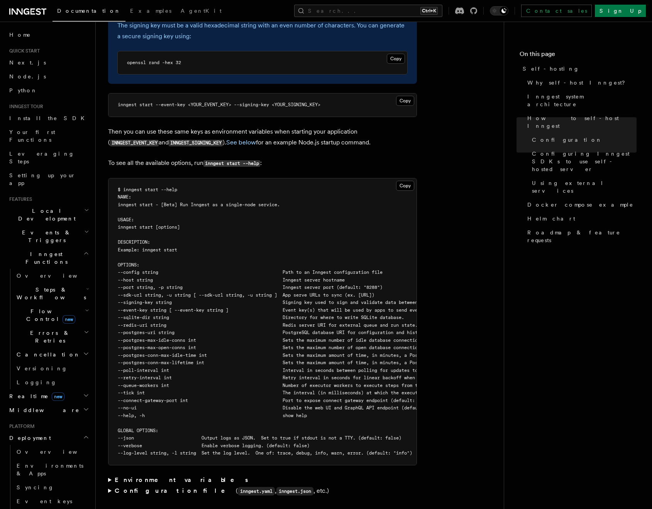
click at [432, 198] on article "Platform Deployment Self-hosting Self-hosting support for Inngest is supported …" at bounding box center [299, 487] width 383 height 3299
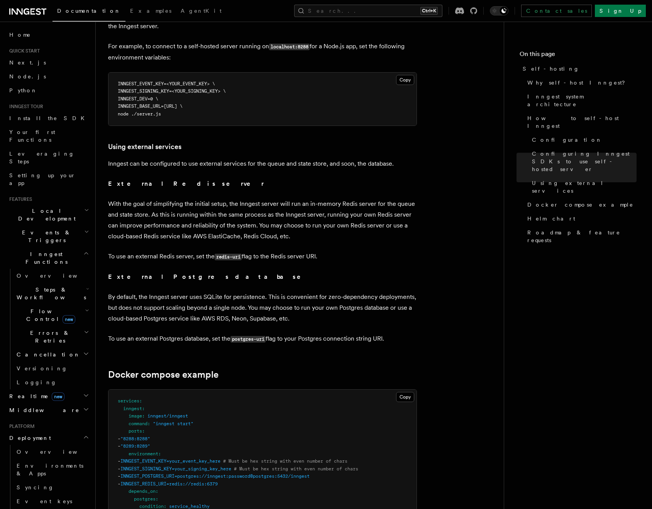
scroll to position [1582, 0]
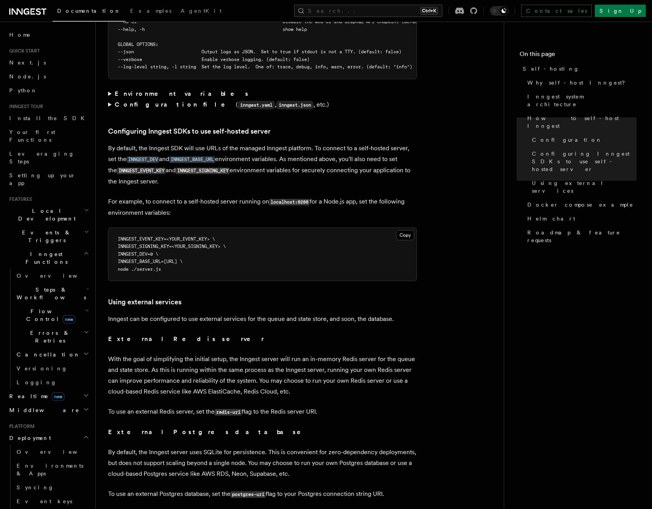
click at [426, 175] on article "Platform Deployment Self-hosting Self-hosting support for Inngest is supported …" at bounding box center [299, 101] width 383 height 3299
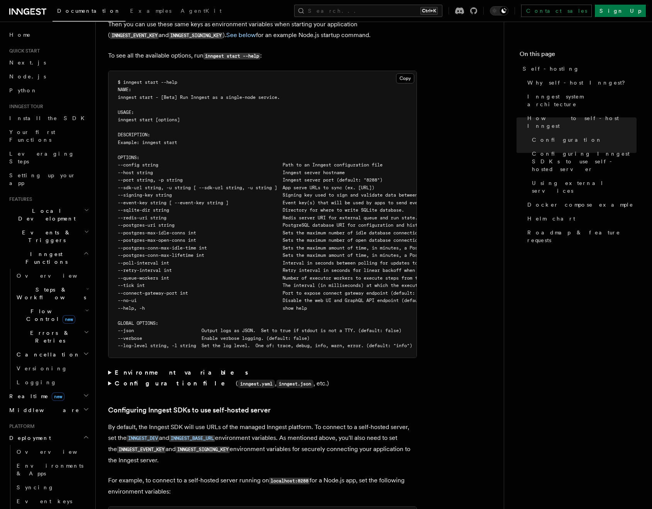
scroll to position [1312, 0]
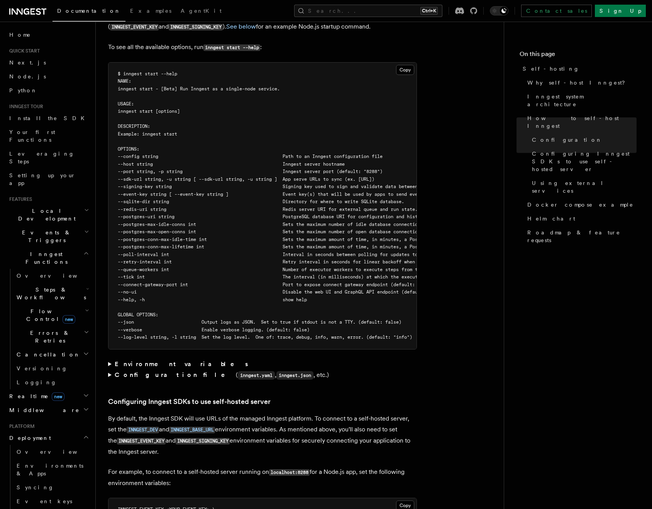
click at [152, 360] on strong "Environment variables" at bounding box center [182, 363] width 135 height 7
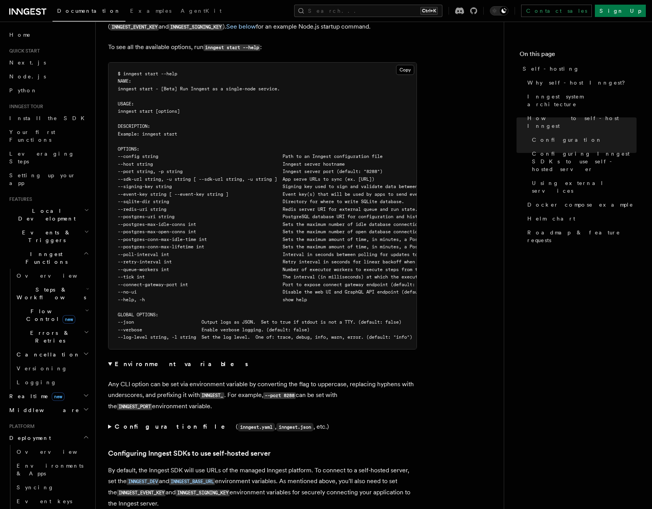
click at [149, 423] on strong "Configuration file" at bounding box center [175, 426] width 121 height 7
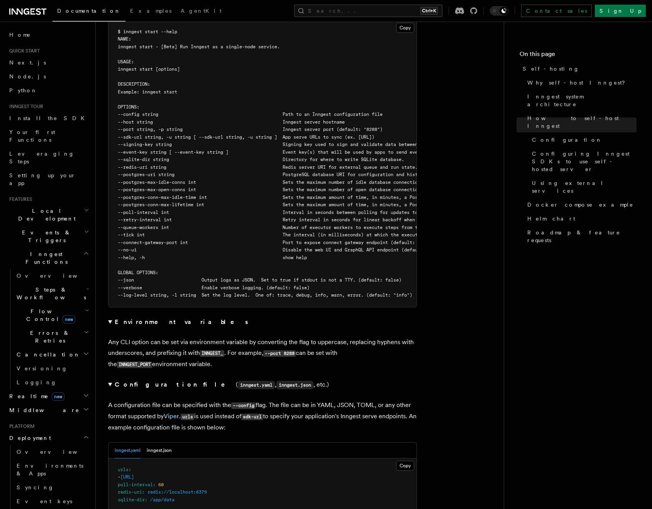
scroll to position [1505, 0]
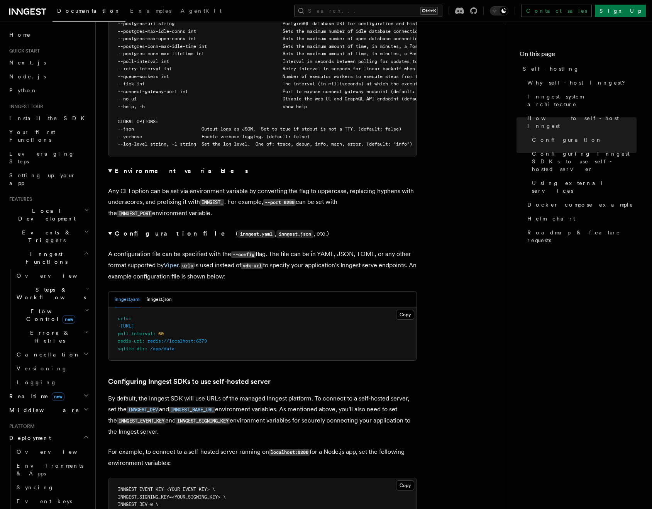
click at [311, 228] on details "Configuration file ( inngest.yaml , inngest.json , etc.) A configuration file c…" at bounding box center [262, 294] width 309 height 133
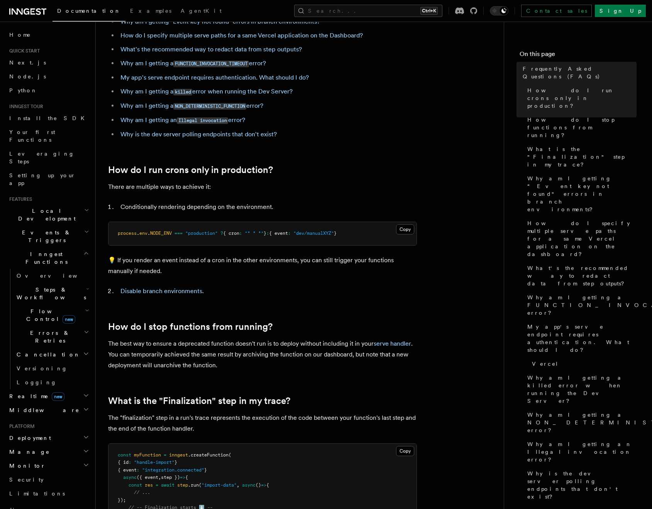
scroll to position [116, 0]
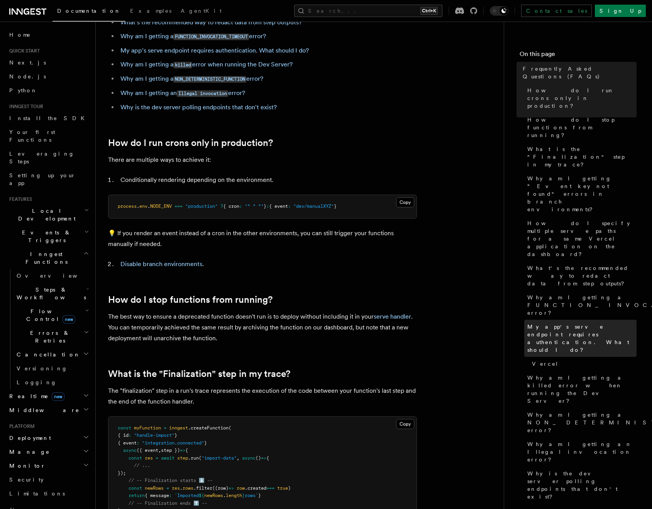
click at [592, 323] on span "My app's serve endpoint requires authentication. What should I do?" at bounding box center [581, 338] width 109 height 31
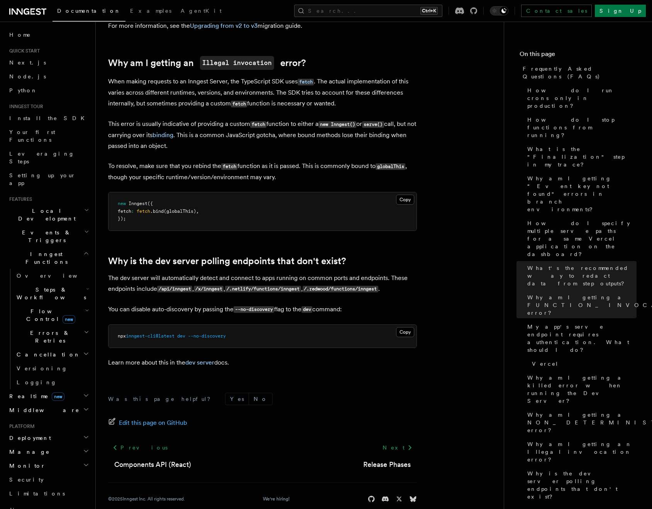
scroll to position [1287, 0]
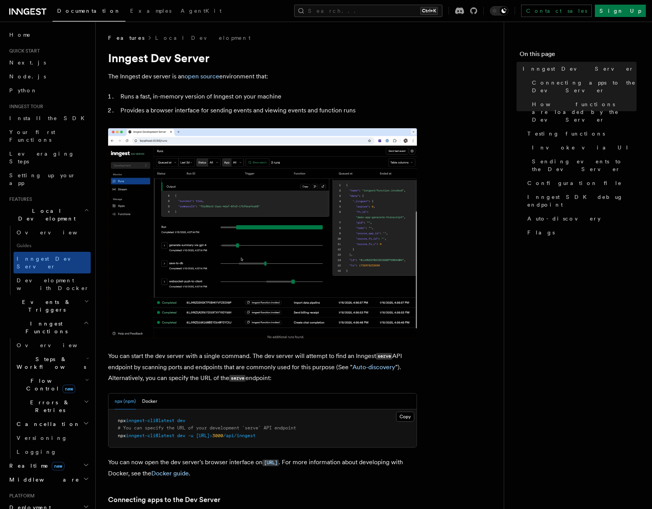
click at [61, 472] on h2 "Middleware" at bounding box center [48, 479] width 85 height 14
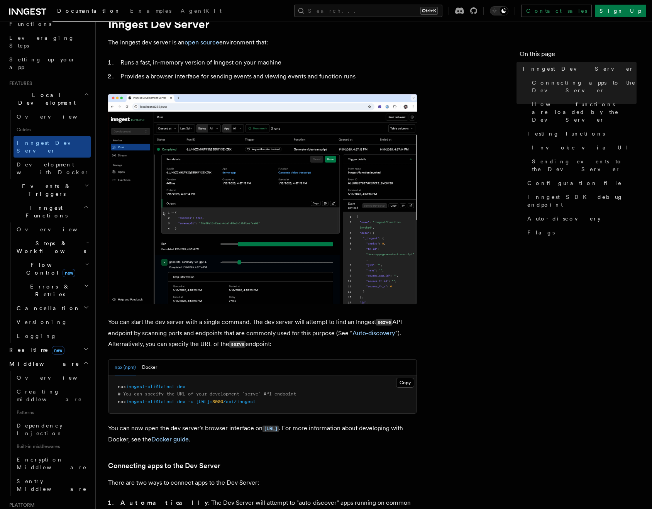
scroll to position [193, 0]
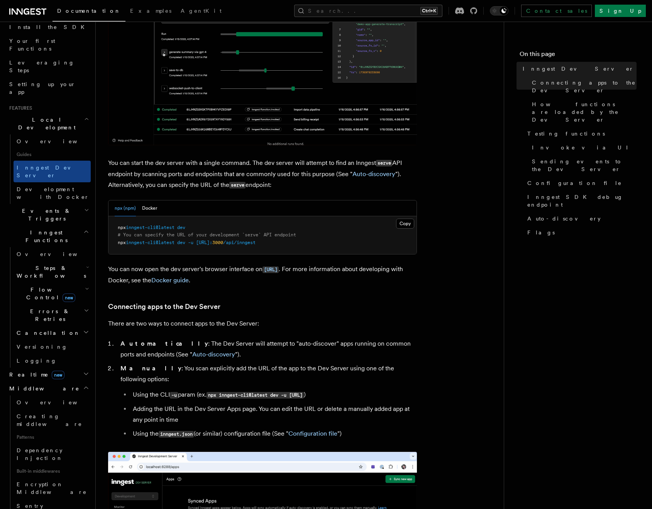
scroll to position [0, 0]
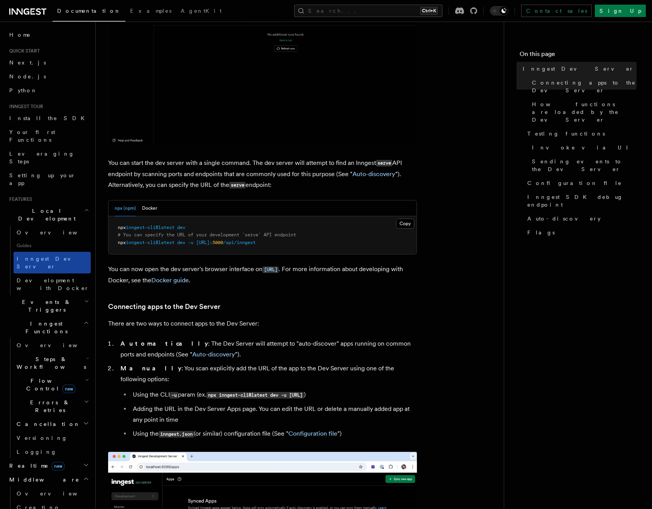
click at [47, 256] on span "Inngest Dev Server" at bounding box center [50, 263] width 66 height 14
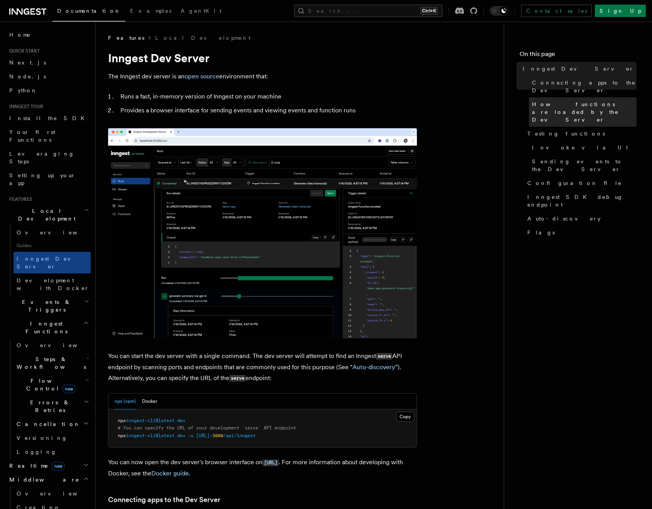
click at [552, 103] on span "How functions are loaded by the Dev Server" at bounding box center [584, 111] width 105 height 23
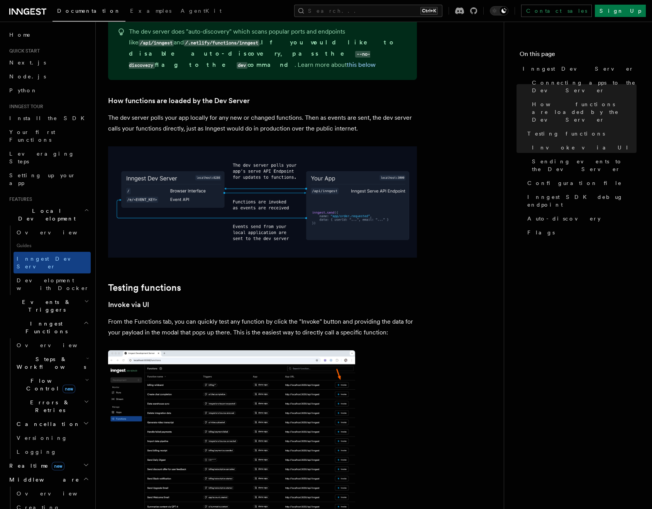
scroll to position [839, 0]
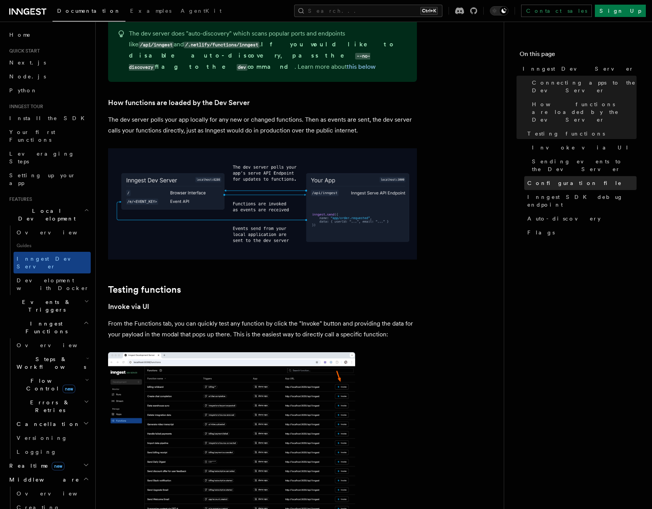
click at [564, 176] on link "Configuration file" at bounding box center [580, 183] width 112 height 14
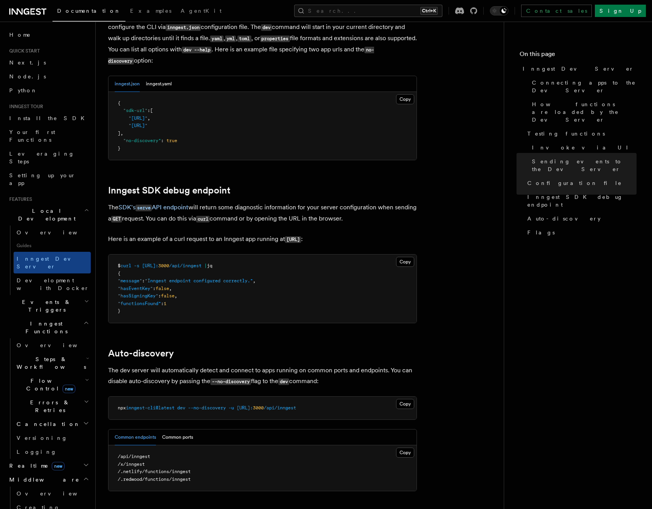
scroll to position [2094, 0]
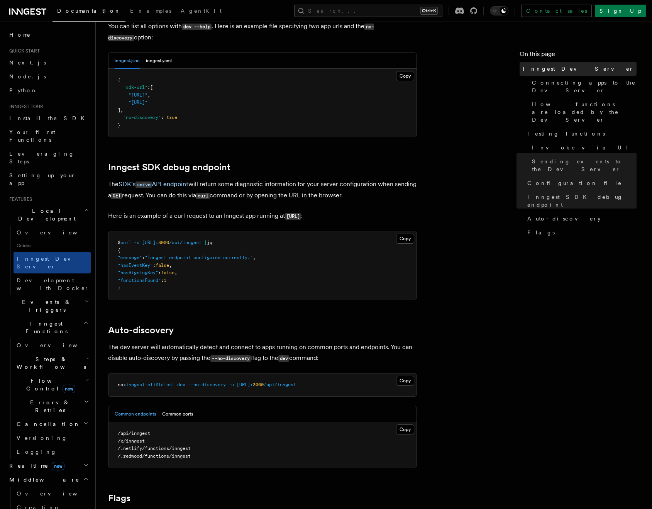
click at [538, 71] on span "Inngest Dev Server" at bounding box center [578, 69] width 111 height 8
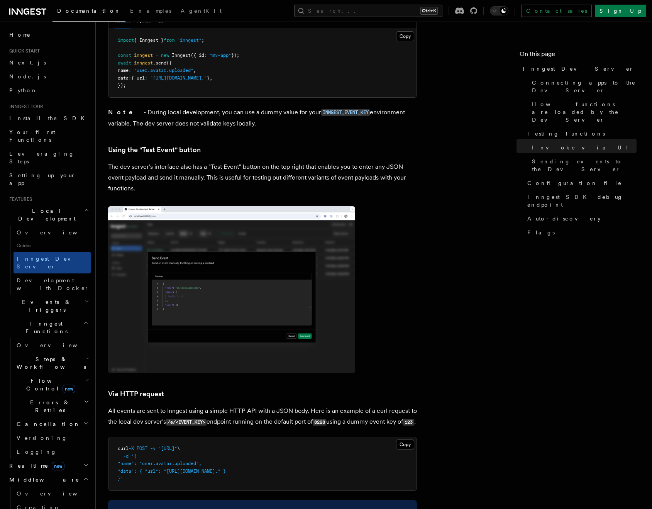
scroll to position [1505, 0]
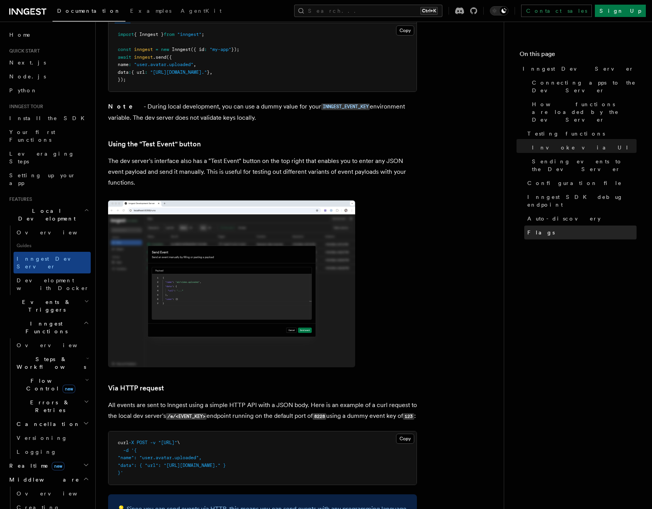
click at [543, 225] on link "Flags" at bounding box center [580, 232] width 112 height 14
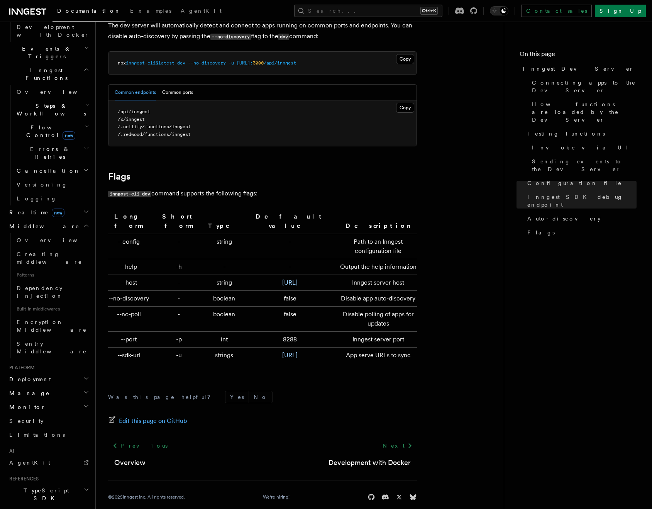
scroll to position [257, 0]
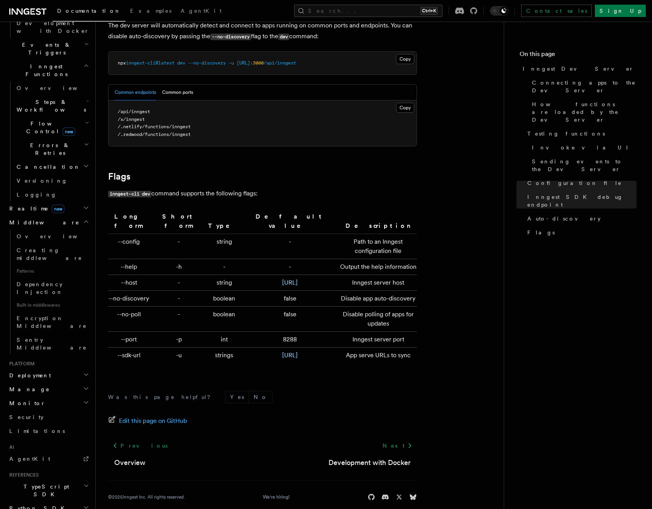
click at [33, 371] on span "Deployment" at bounding box center [28, 375] width 45 height 8
click at [45, 449] on span "Signing keys" at bounding box center [48, 452] width 62 height 6
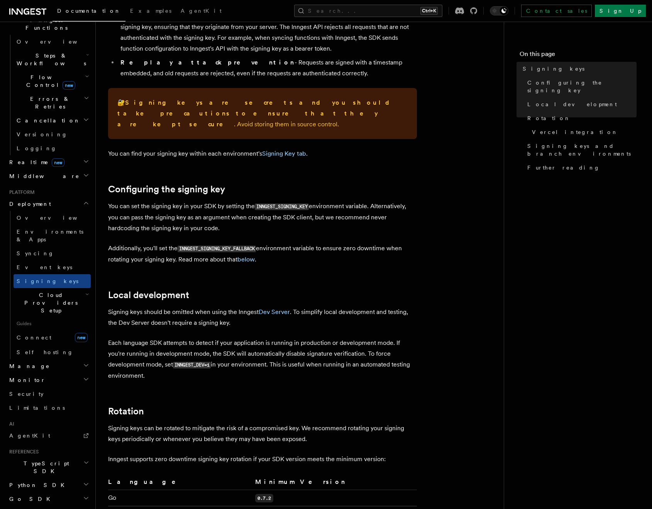
scroll to position [154, 0]
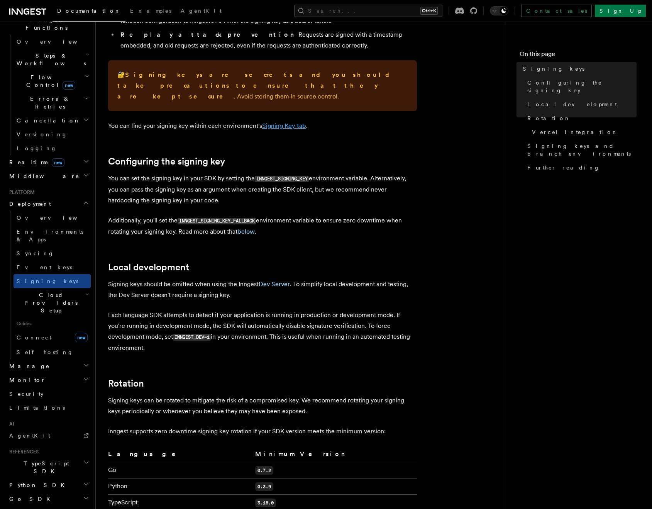
click at [292, 122] on link "Signing Key tab" at bounding box center [284, 125] width 44 height 7
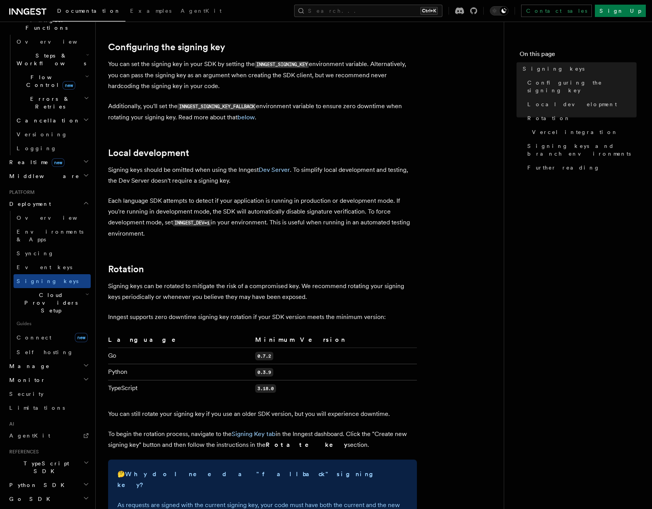
scroll to position [270, 0]
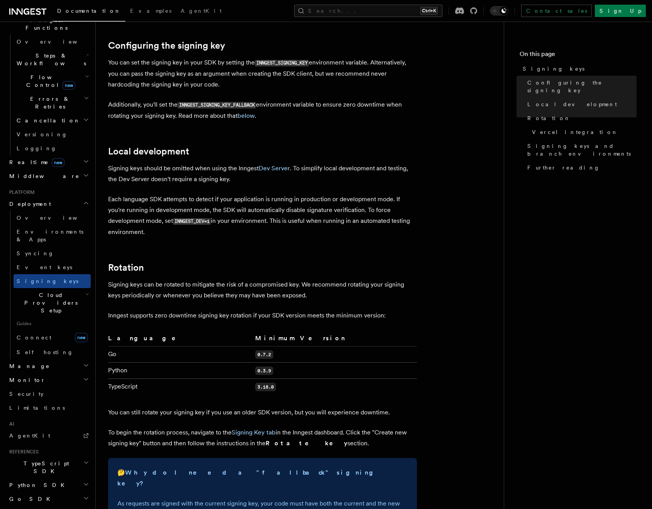
click at [300, 127] on article "Platform Deployment Signing keys Inngest uses signing keys to secure communicat…" at bounding box center [299, 346] width 383 height 1164
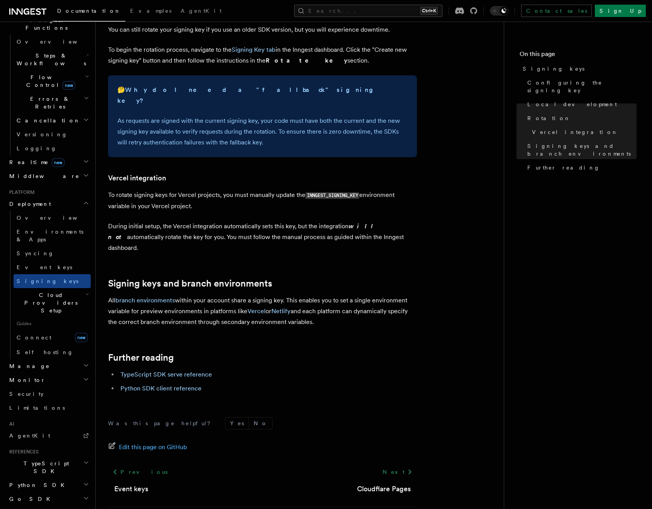
scroll to position [657, 0]
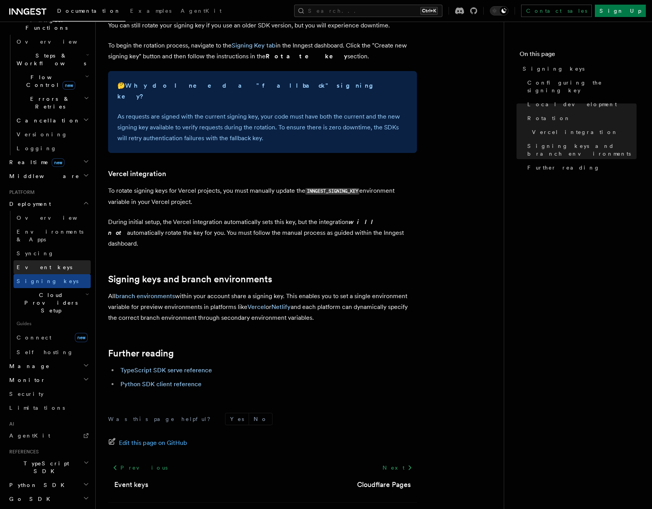
click at [38, 264] on span "Event keys" at bounding box center [45, 267] width 56 height 6
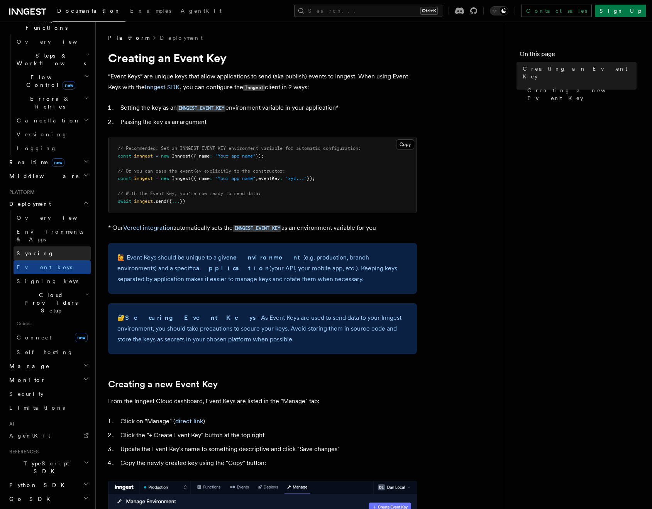
click at [38, 246] on link "Syncing" at bounding box center [52, 253] width 77 height 14
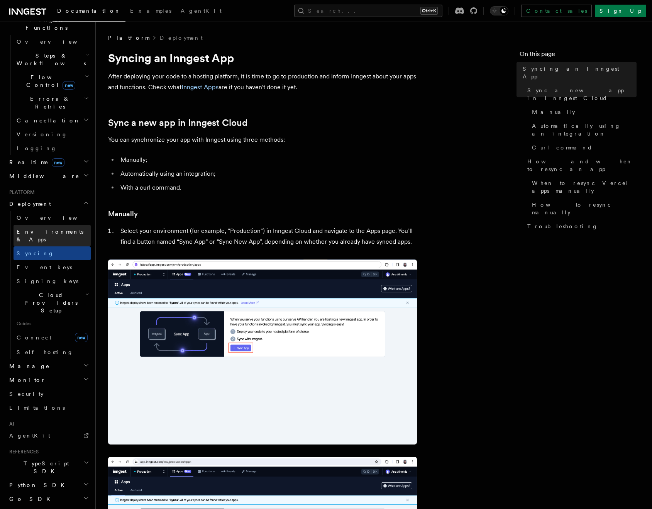
click at [43, 228] on span "Environments & Apps" at bounding box center [50, 235] width 67 height 14
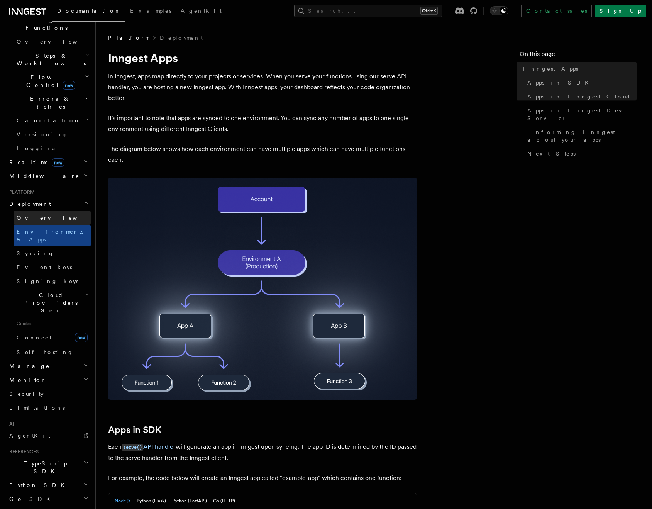
click at [44, 211] on link "Overview" at bounding box center [52, 218] width 77 height 14
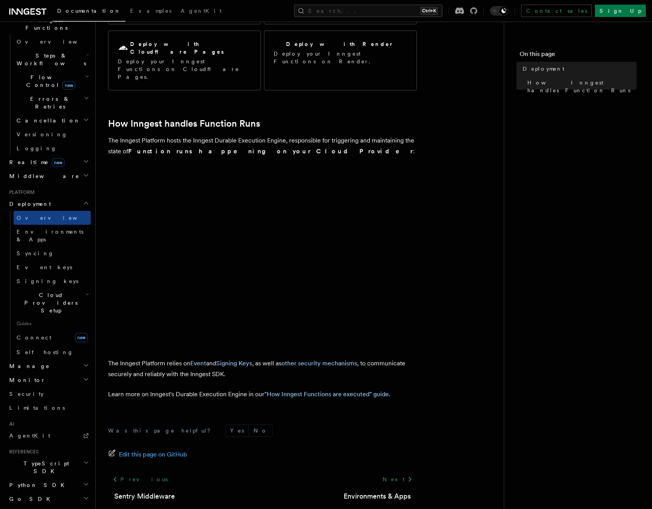
scroll to position [150, 0]
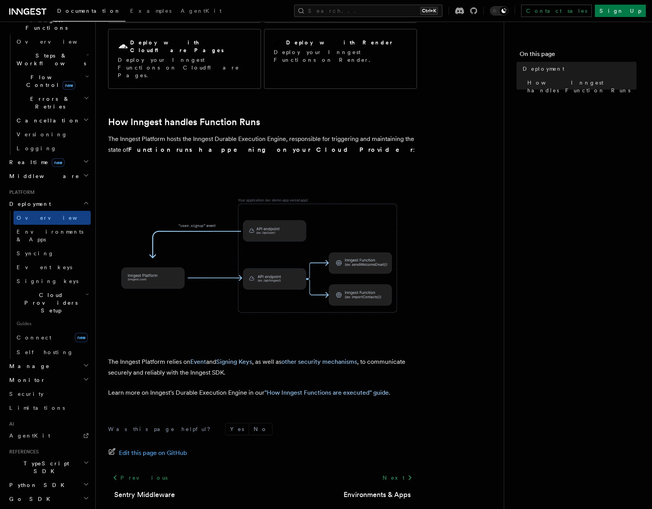
click at [424, 181] on span at bounding box center [299, 255] width 383 height 161
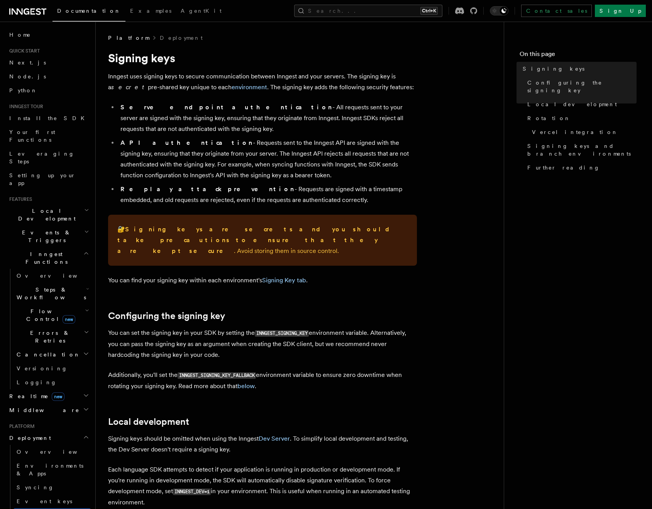
click at [228, 240] on p "🔐 Signing keys are secrets and you should take precautions to ensure that they …" at bounding box center [262, 240] width 290 height 32
click at [335, 121] on li "Serve endpoint authentication - All requests sent to your server are signed wit…" at bounding box center [267, 118] width 299 height 32
click at [357, 125] on li "Serve endpoint authentication - All requests sent to your server are signed wit…" at bounding box center [267, 118] width 299 height 32
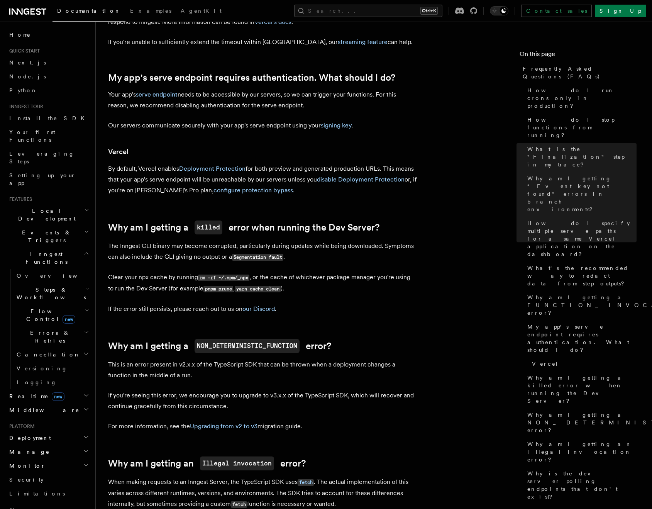
scroll to position [910, 0]
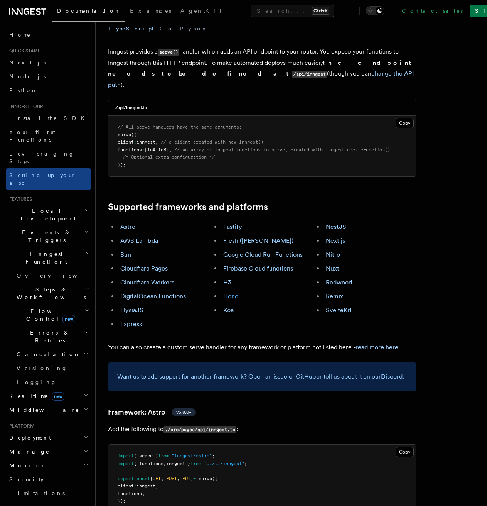
click at [228, 293] on link "Hono" at bounding box center [230, 296] width 15 height 7
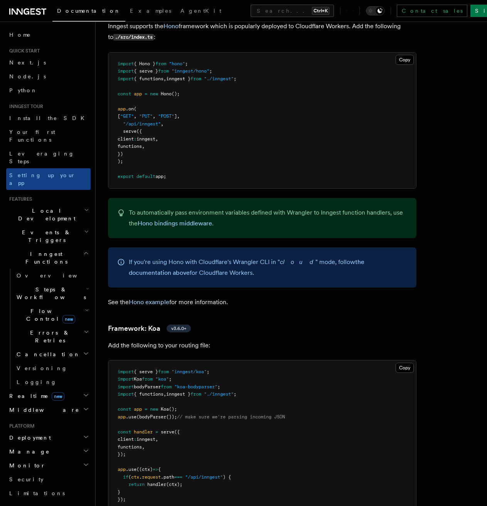
scroll to position [4125, 0]
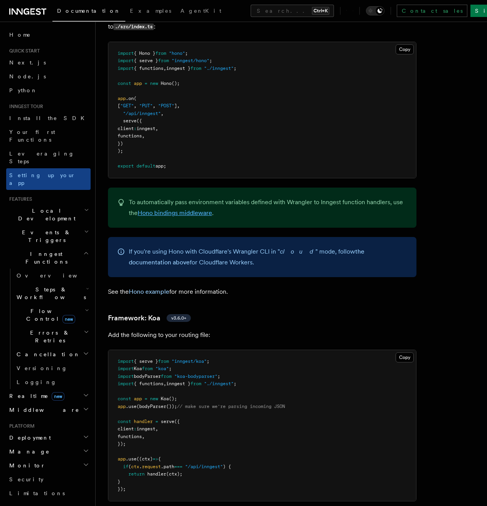
click at [186, 209] on link "Hono bindings middleware" at bounding box center [175, 212] width 74 height 7
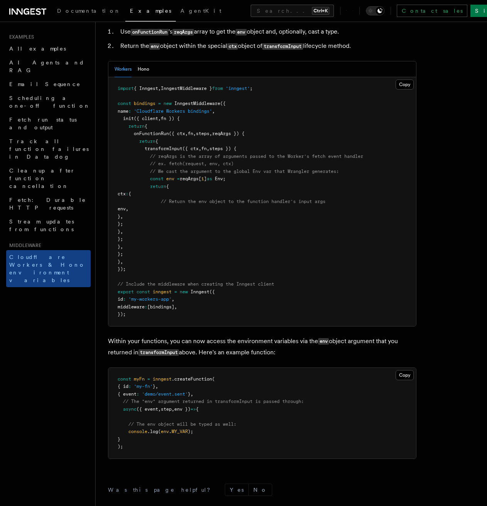
scroll to position [193, 0]
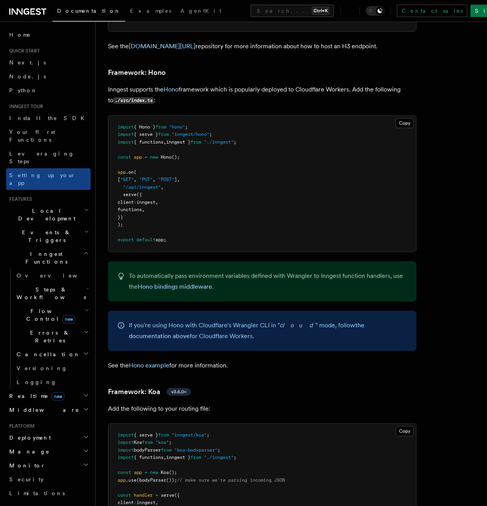
scroll to position [4048, 0]
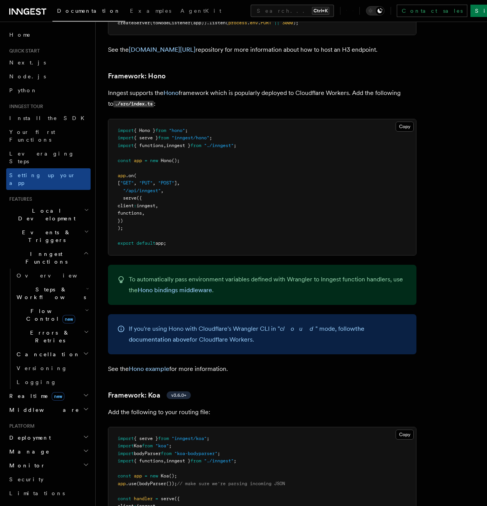
click at [261, 135] on pre "import { Hono } from "hono" ; import { serve } from "inngest/hono" ; import { f…" at bounding box center [262, 187] width 308 height 136
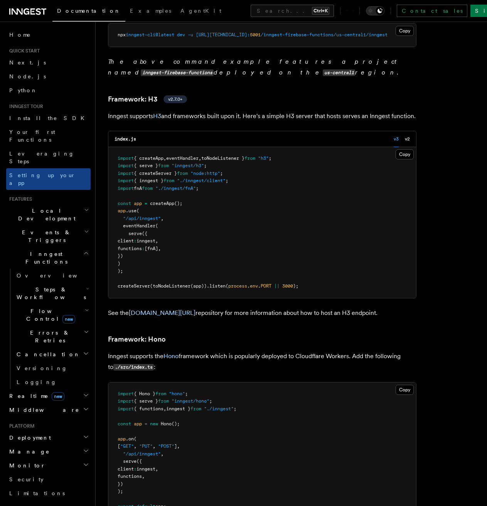
scroll to position [3778, 0]
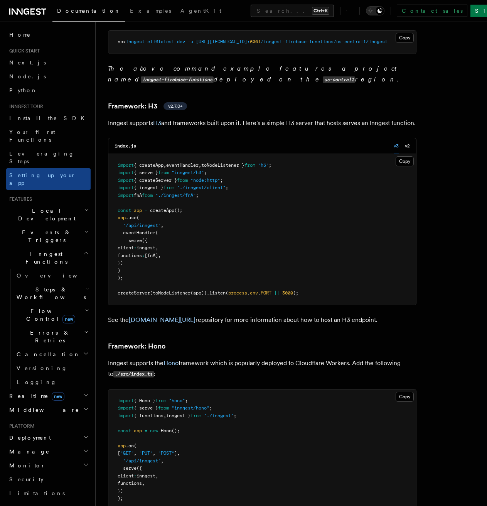
click at [210, 203] on pre "import { createApp , eventHandler , toNodeListener } from "h3" ; import { serve…" at bounding box center [262, 229] width 308 height 151
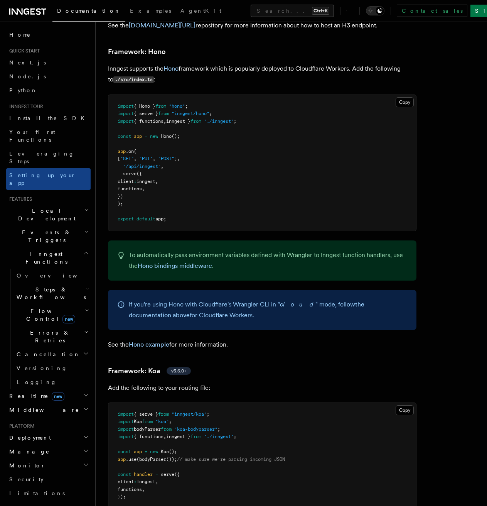
scroll to position [4086, 0]
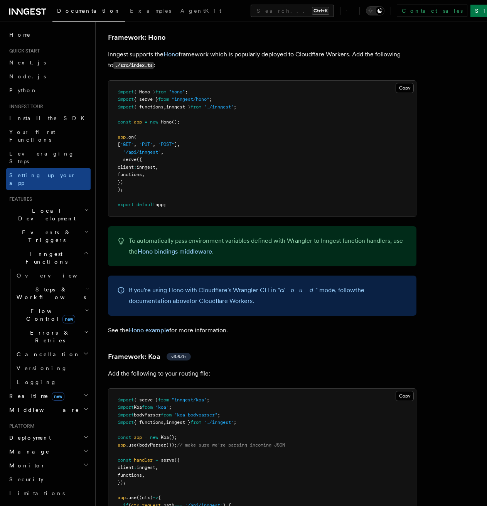
click at [275, 138] on pre "import { Hono } from "hono" ; import { serve } from "inngest/hono" ; import { f…" at bounding box center [262, 149] width 308 height 136
